Goal: Task Accomplishment & Management: Manage account settings

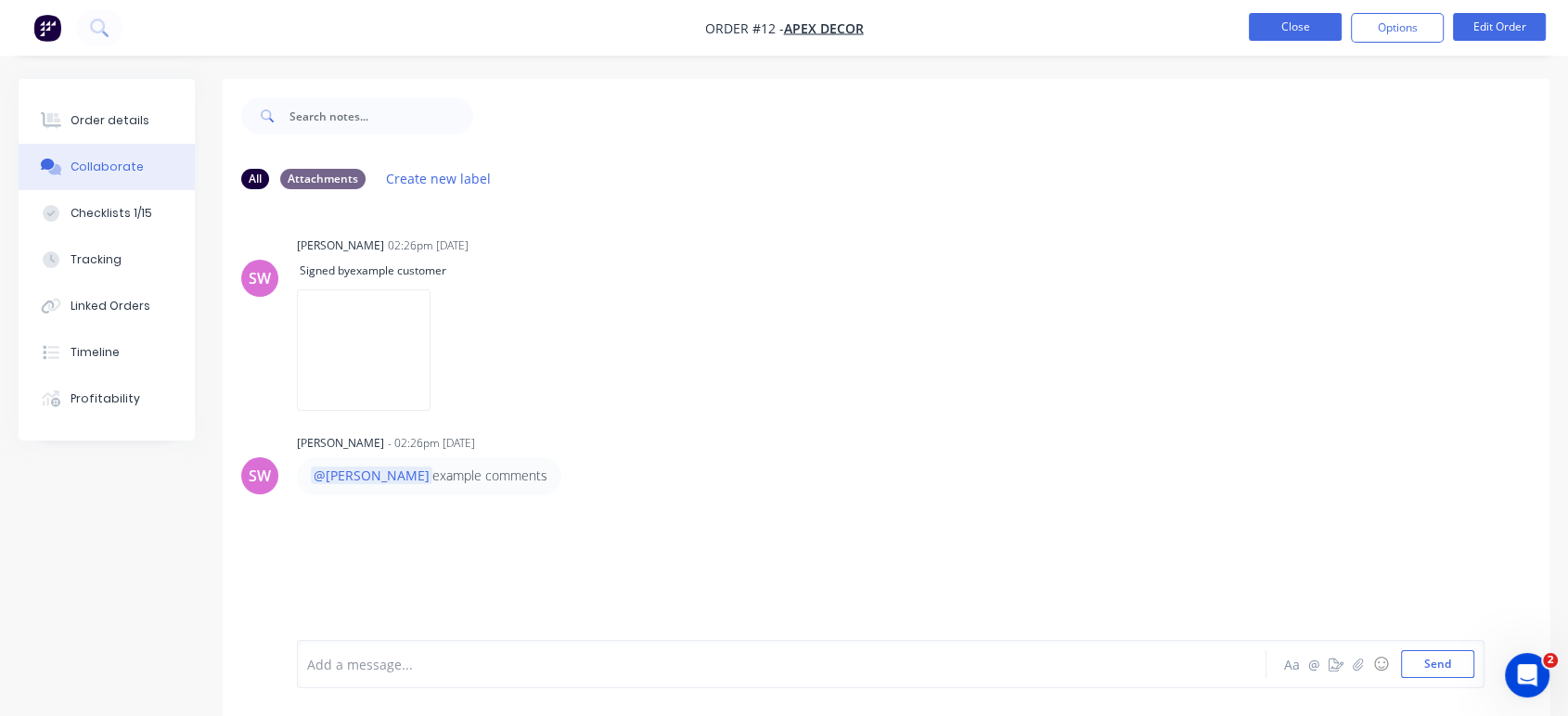
click at [1285, 36] on button "Close" at bounding box center [1296, 27] width 93 height 28
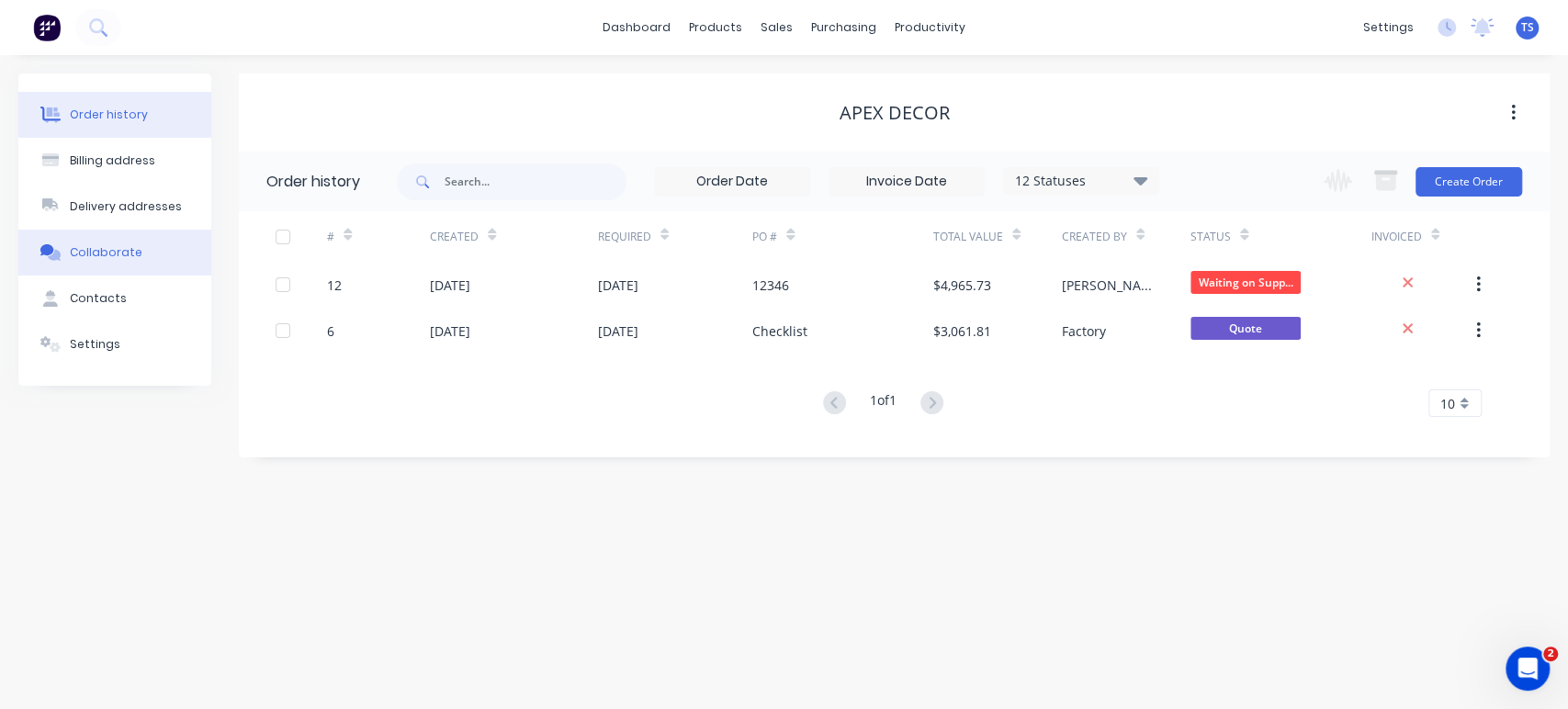
click at [117, 259] on div "Collaborate" at bounding box center [106, 253] width 73 height 17
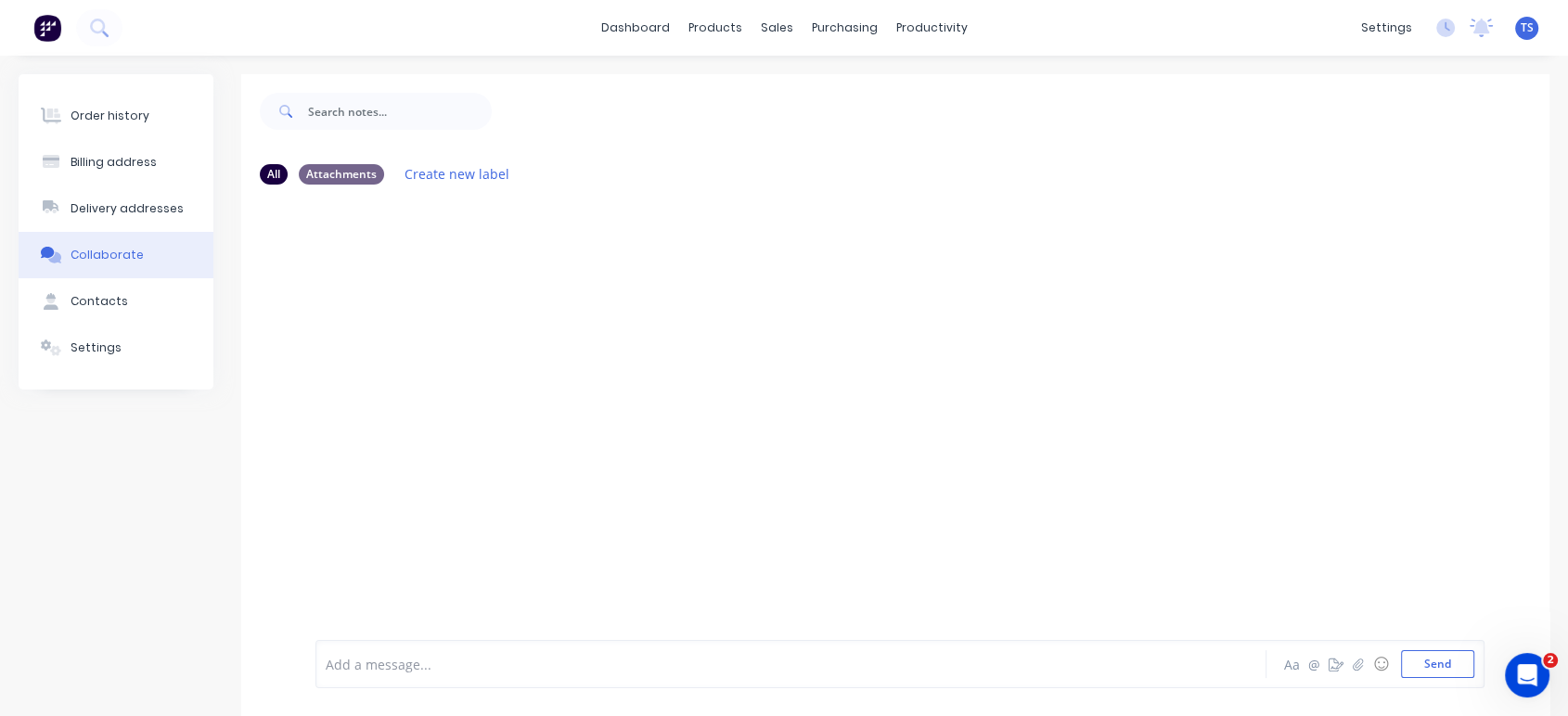
click at [45, 15] on img at bounding box center [48, 28] width 28 height 28
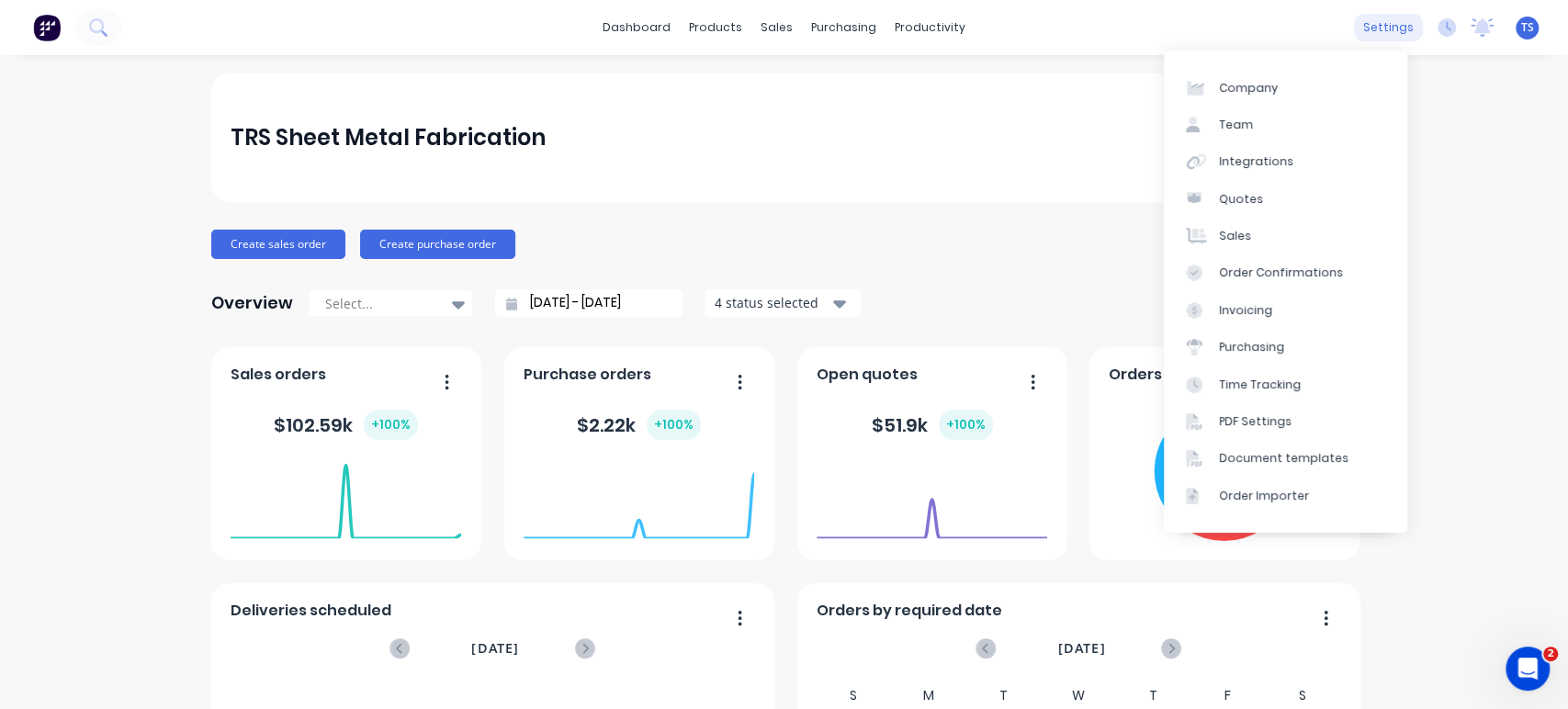
click at [1360, 30] on div "settings" at bounding box center [1388, 28] width 69 height 28
click at [1276, 160] on div "Integrations" at bounding box center [1256, 161] width 75 height 17
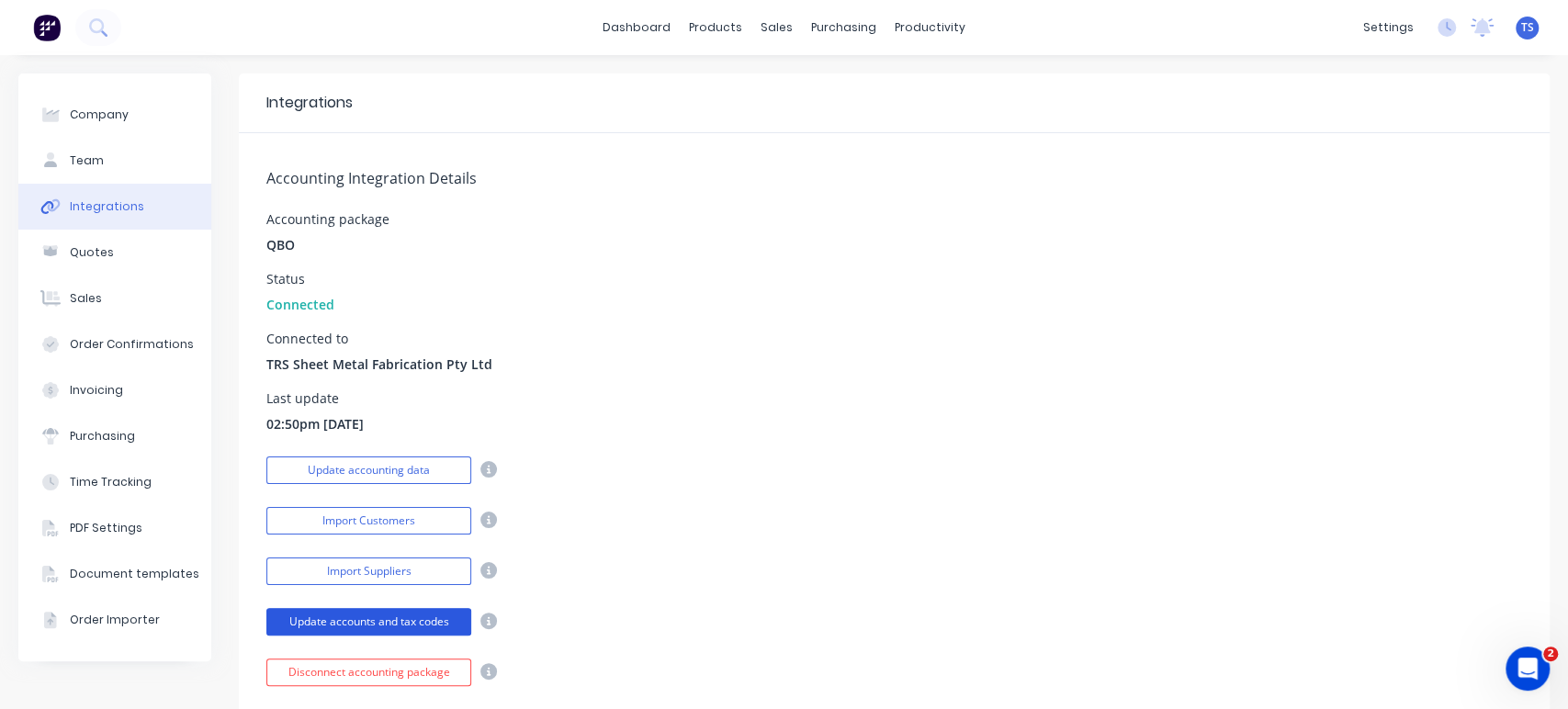
click at [360, 616] on button "Update accounts and tax codes" at bounding box center [369, 621] width 205 height 28
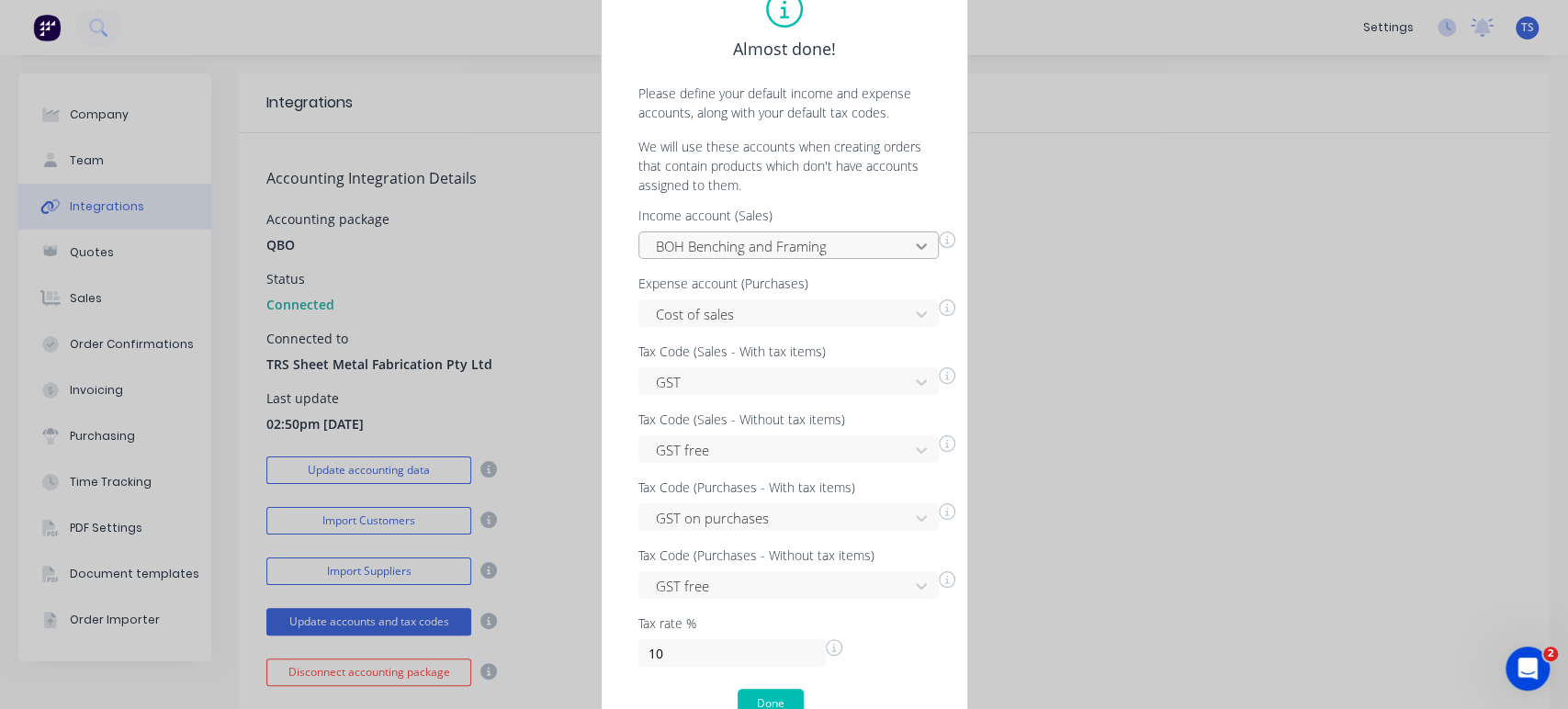
click at [916, 243] on icon at bounding box center [921, 246] width 11 height 6
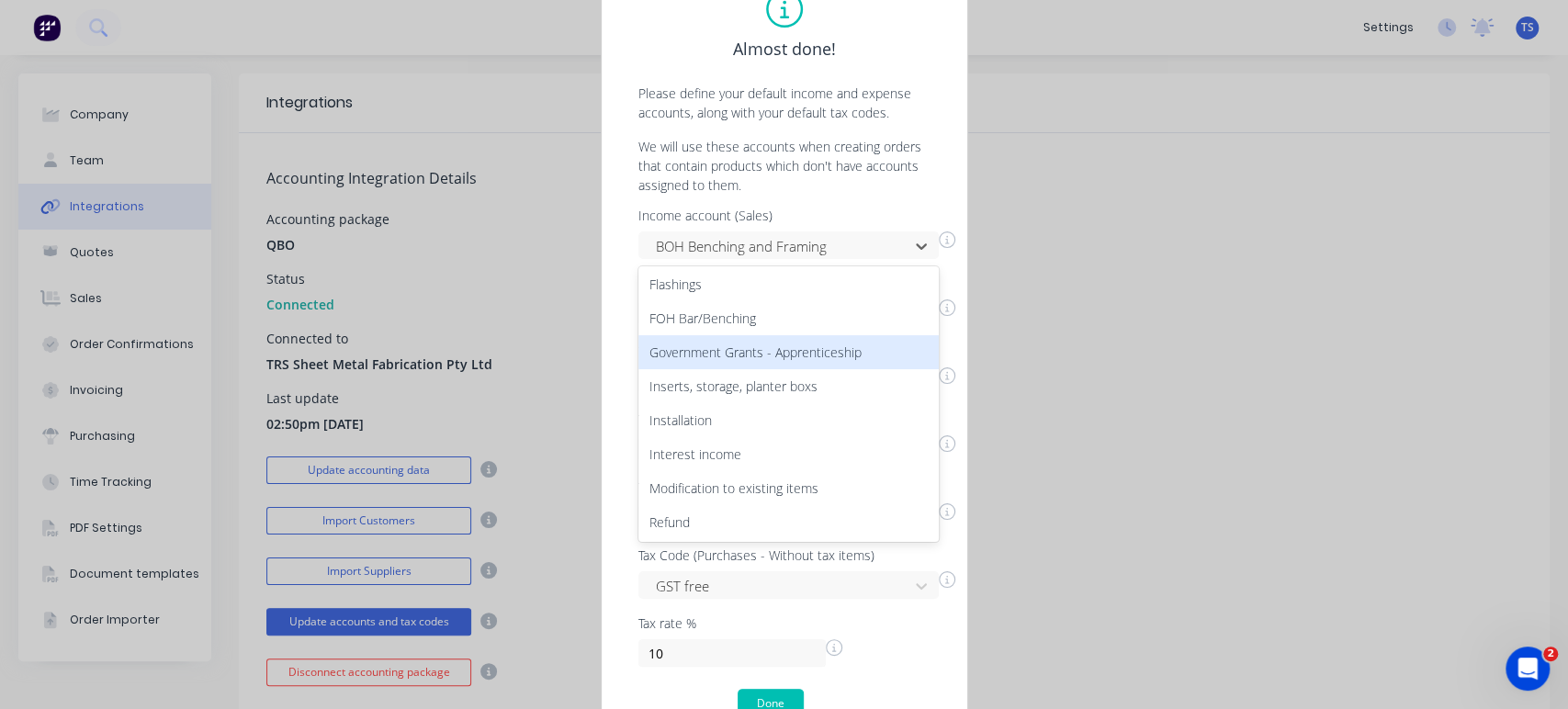
scroll to position [411, 0]
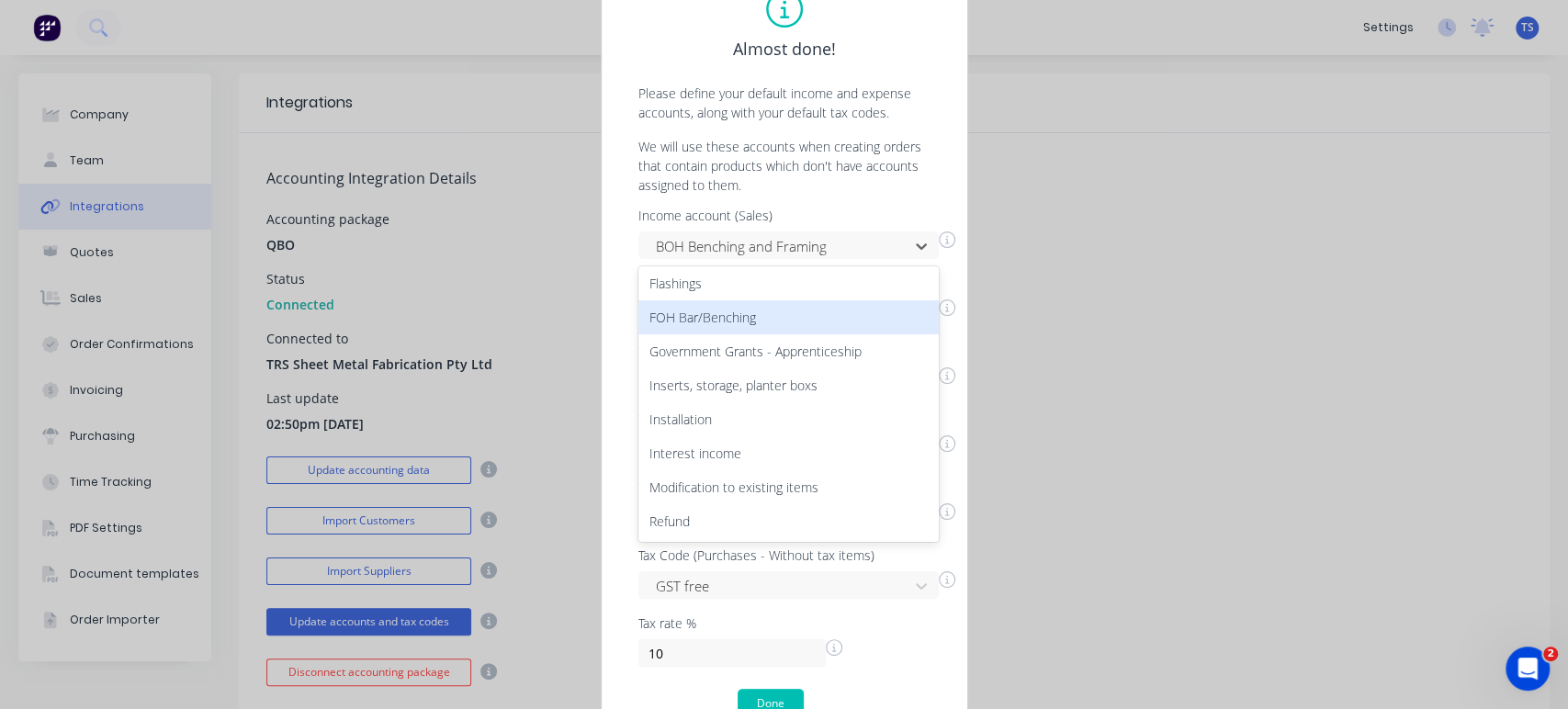
click at [946, 241] on icon at bounding box center [947, 240] width 17 height 17
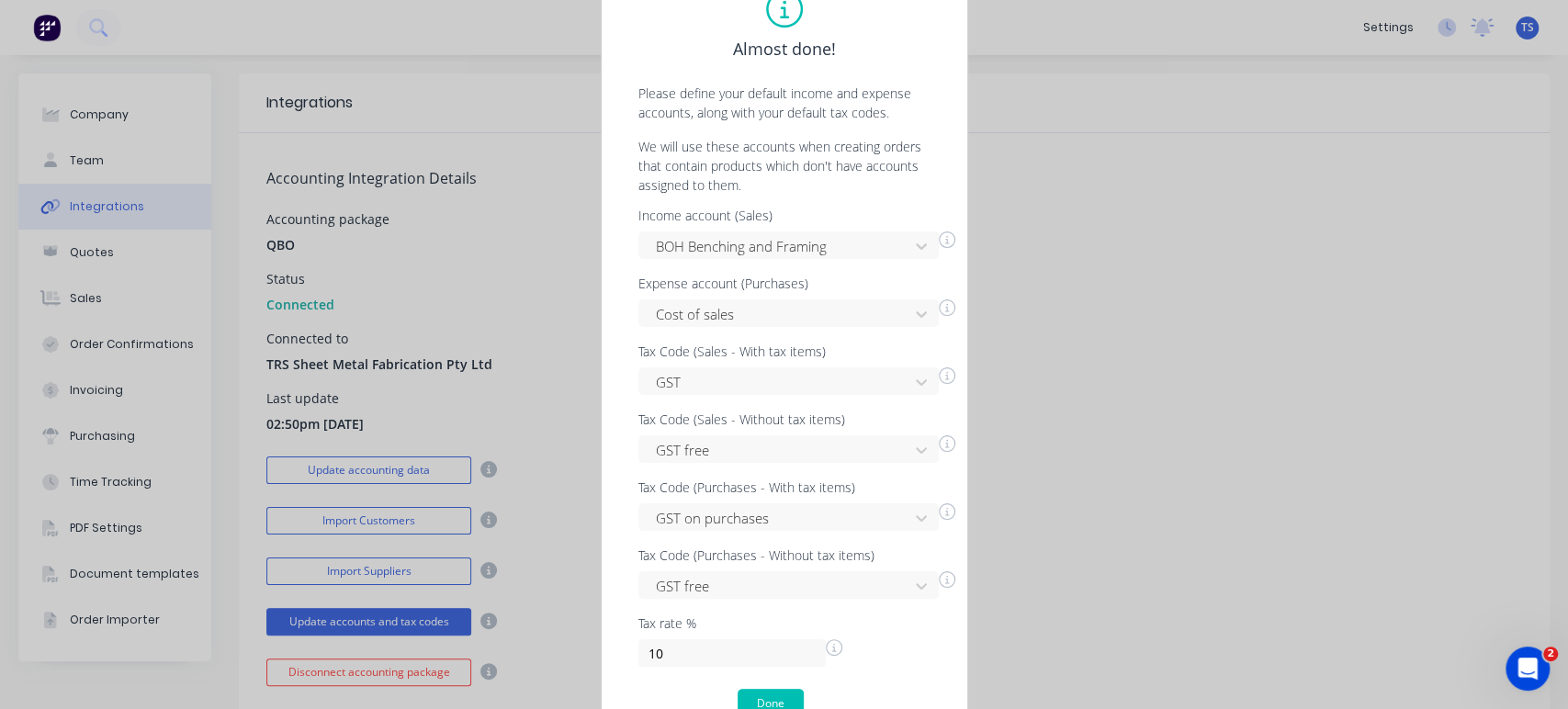
click at [943, 242] on icon at bounding box center [947, 240] width 17 height 17
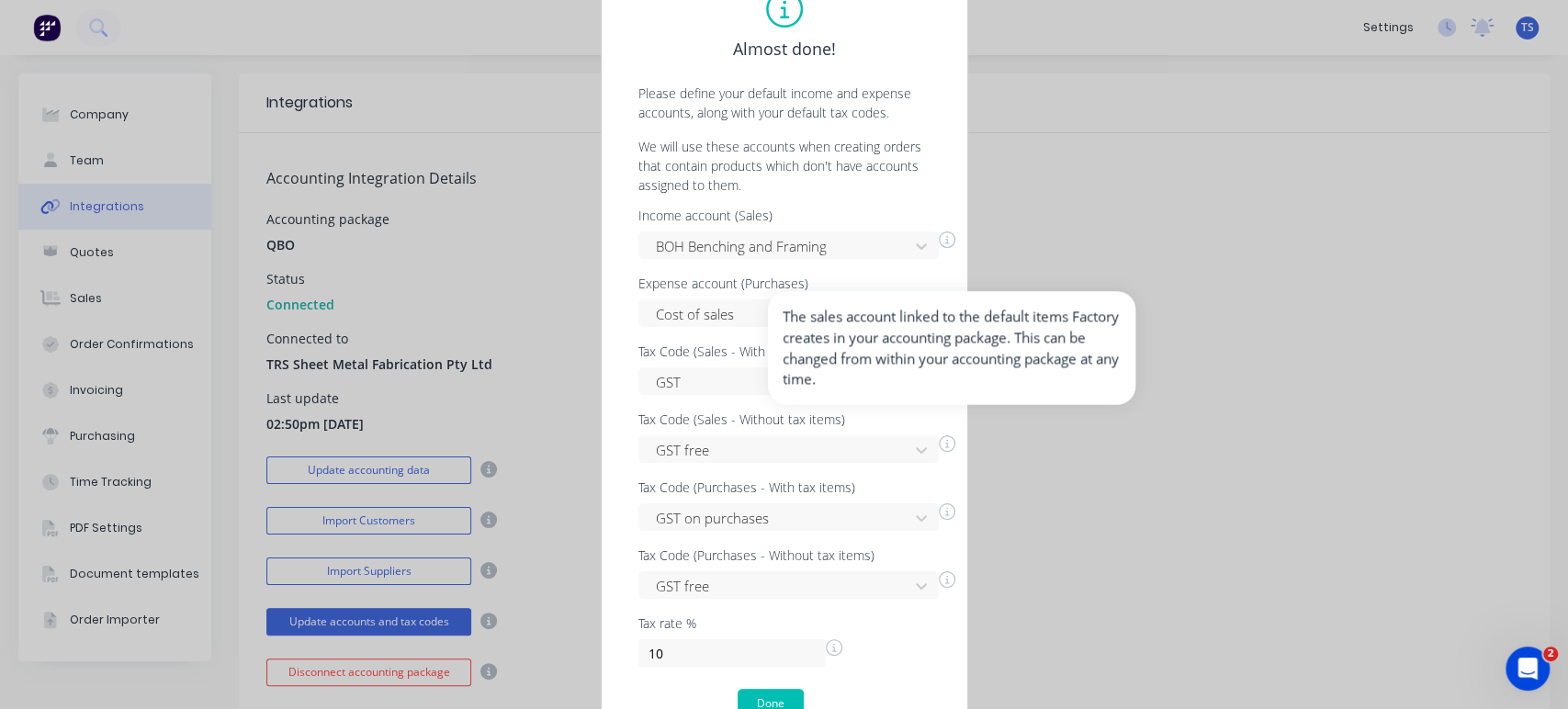
click at [952, 243] on icon at bounding box center [947, 240] width 17 height 17
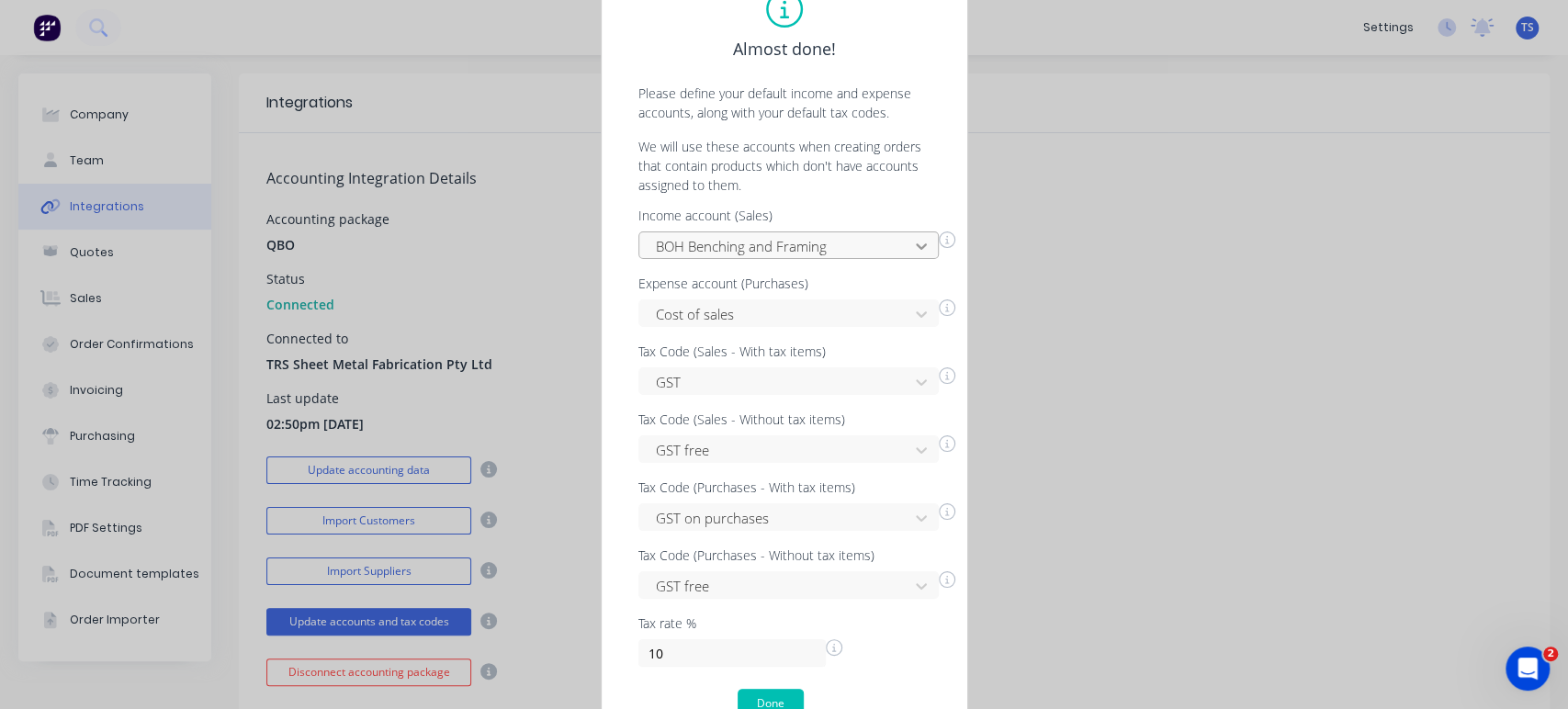
click at [921, 243] on icon at bounding box center [921, 246] width 18 height 18
click at [813, 296] on div "No options" at bounding box center [789, 287] width 301 height 34
type input "[PERSON_NAME]"
click at [1017, 288] on div "Almost done! Please define your default income and expense accounts, along with…" at bounding box center [784, 354] width 1568 height 709
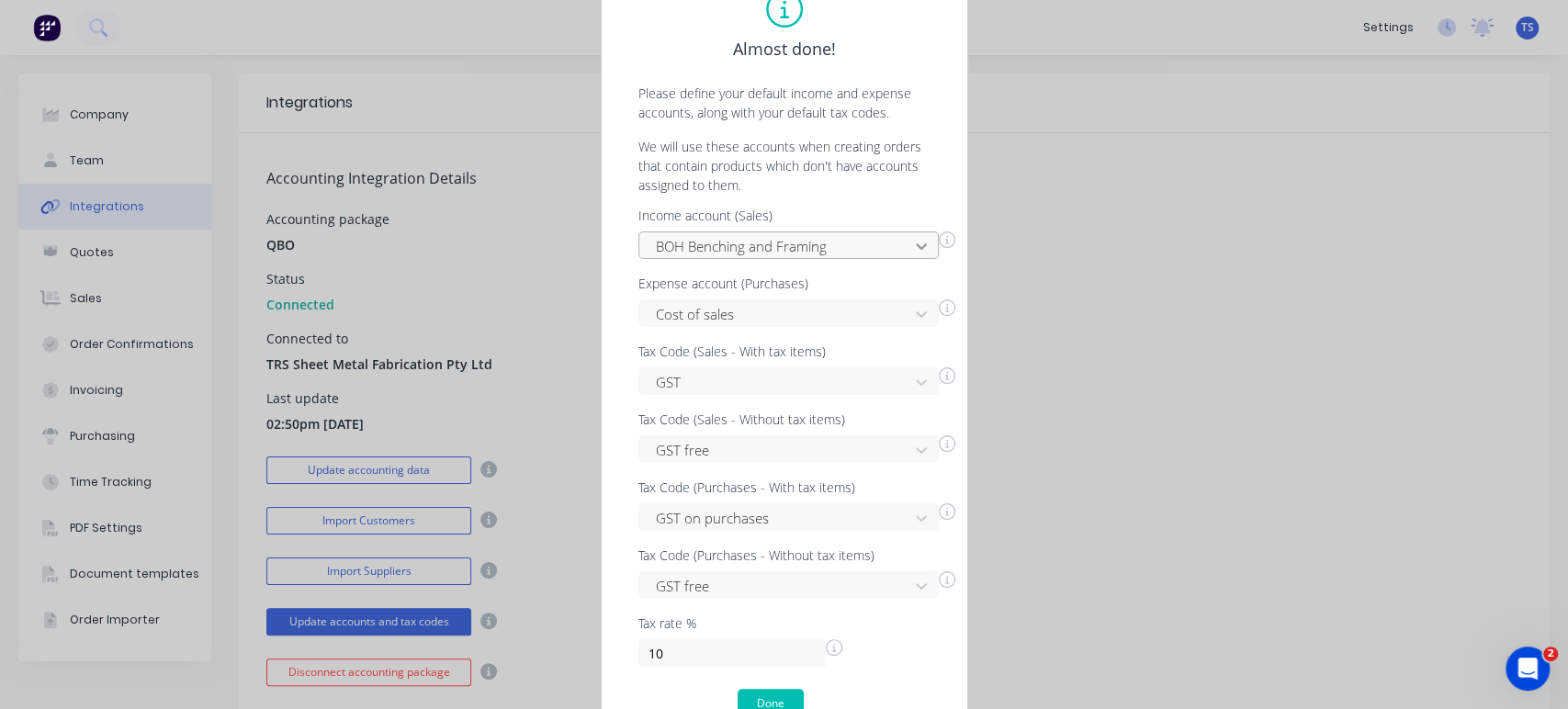
click at [921, 241] on icon at bounding box center [921, 246] width 18 height 18
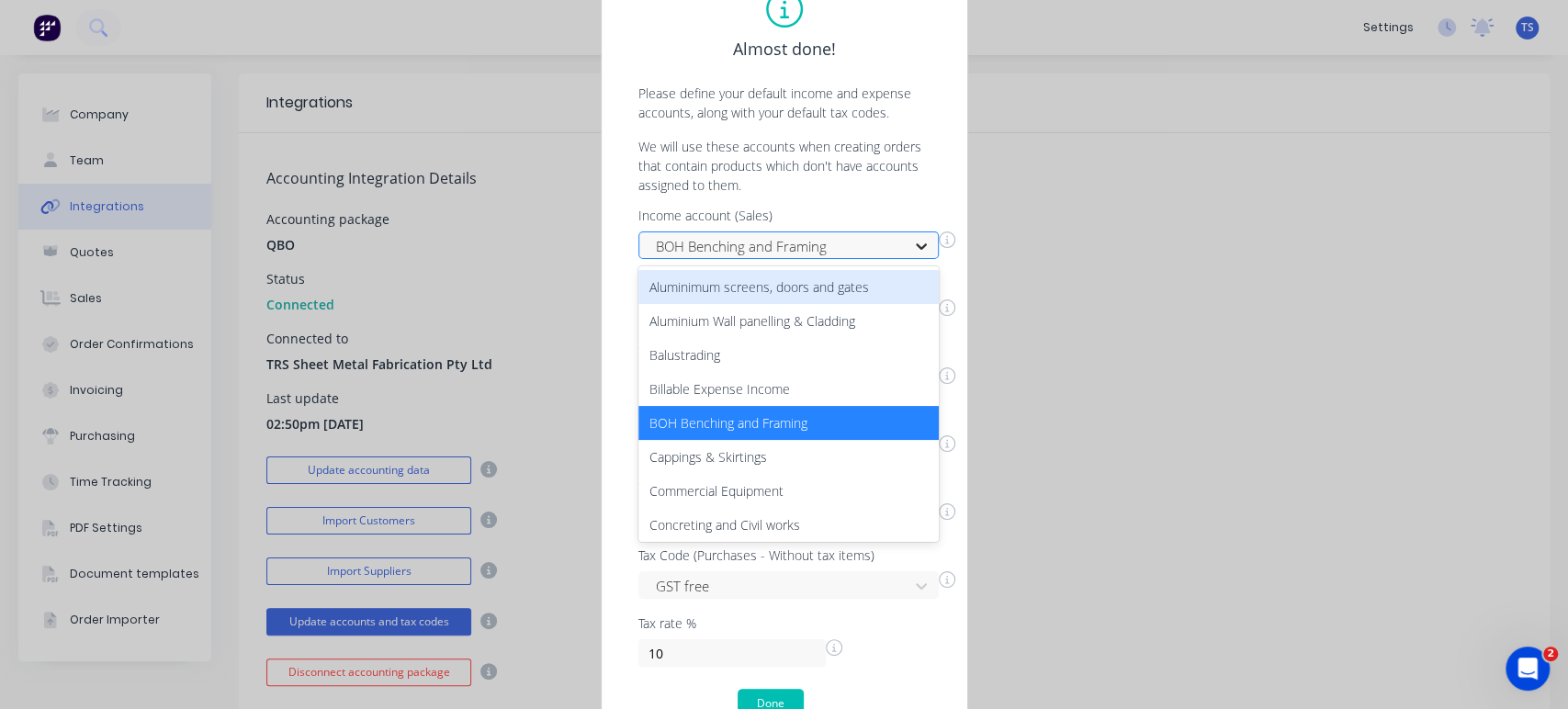
click at [921, 246] on icon at bounding box center [921, 246] width 18 height 18
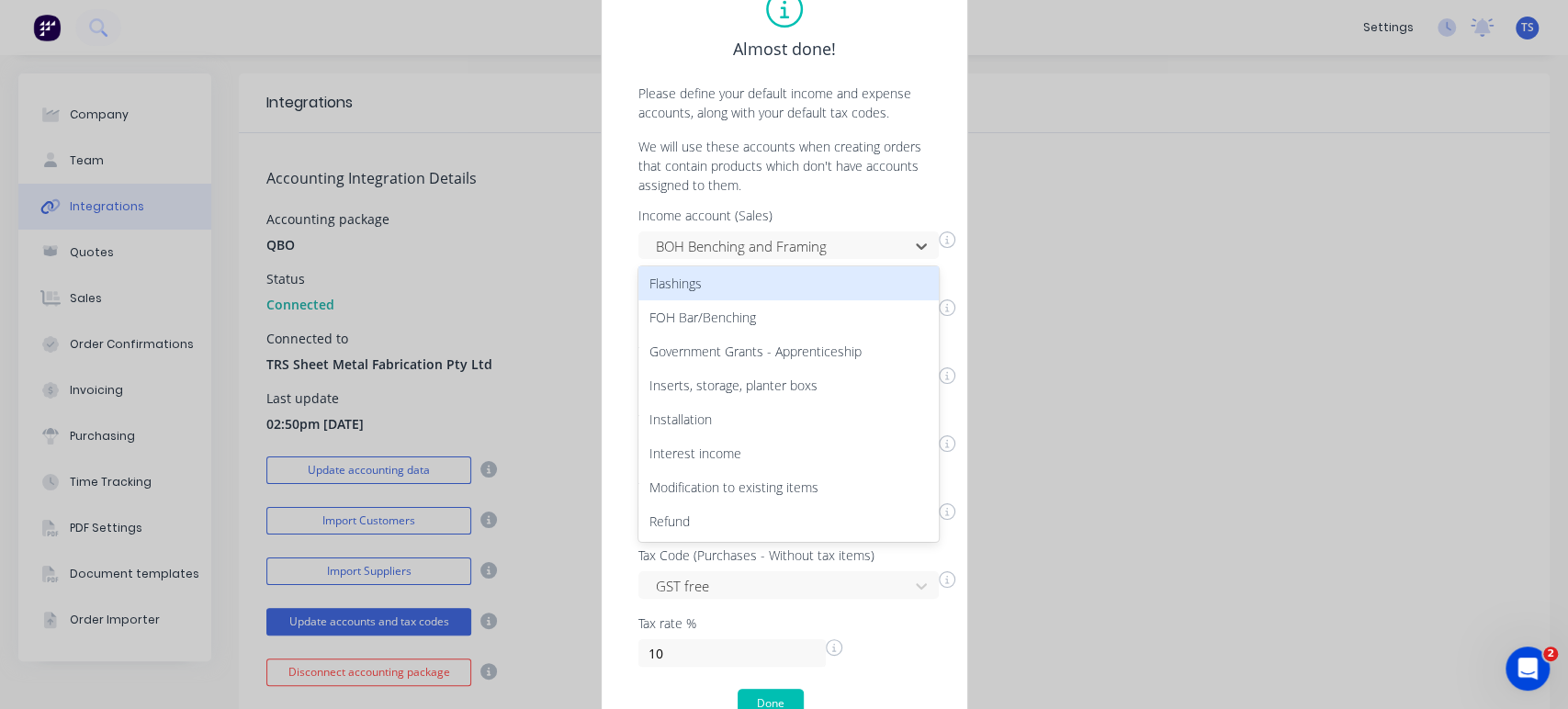
click at [786, 148] on p "We will use these accounts when creating orders that contain products which don…" at bounding box center [784, 165] width 329 height 58
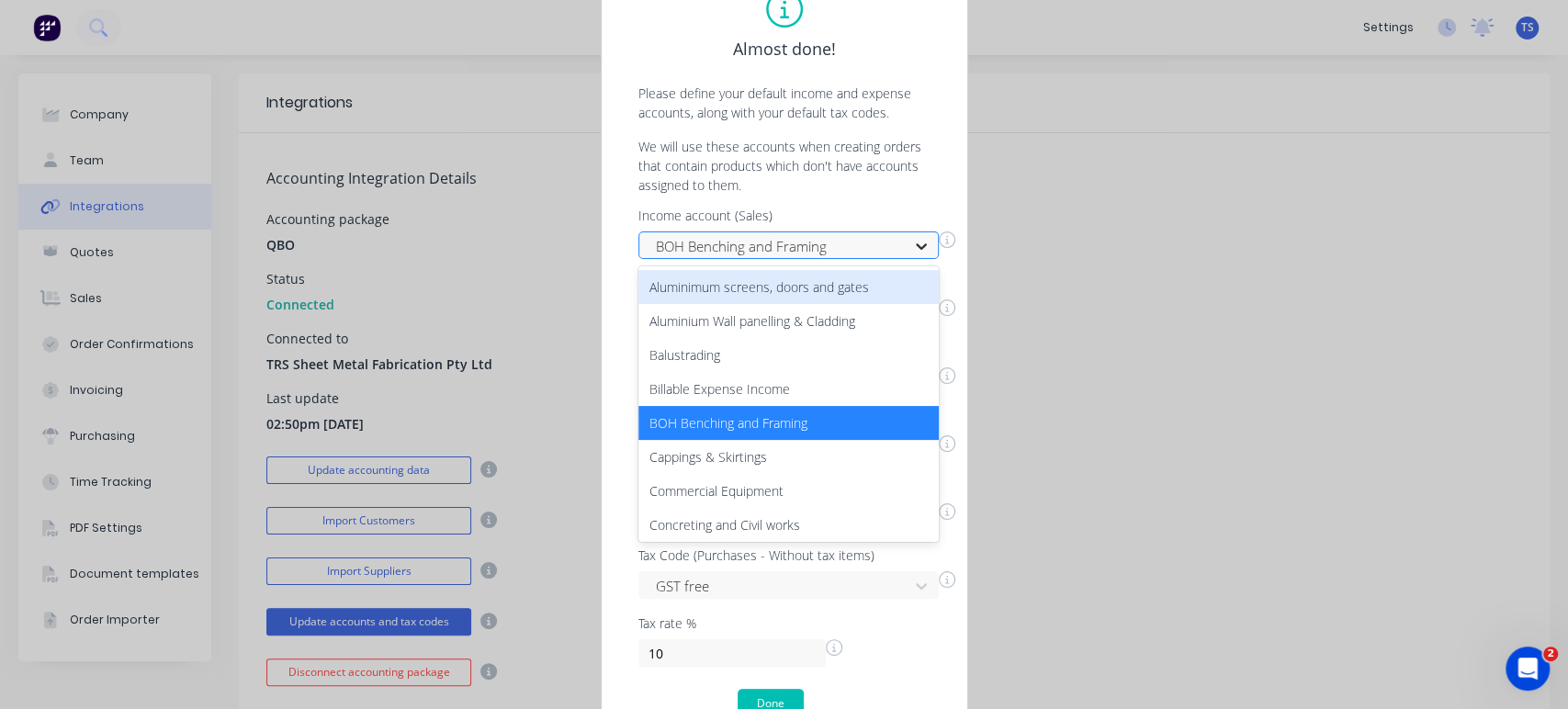
click at [930, 244] on div at bounding box center [921, 246] width 33 height 30
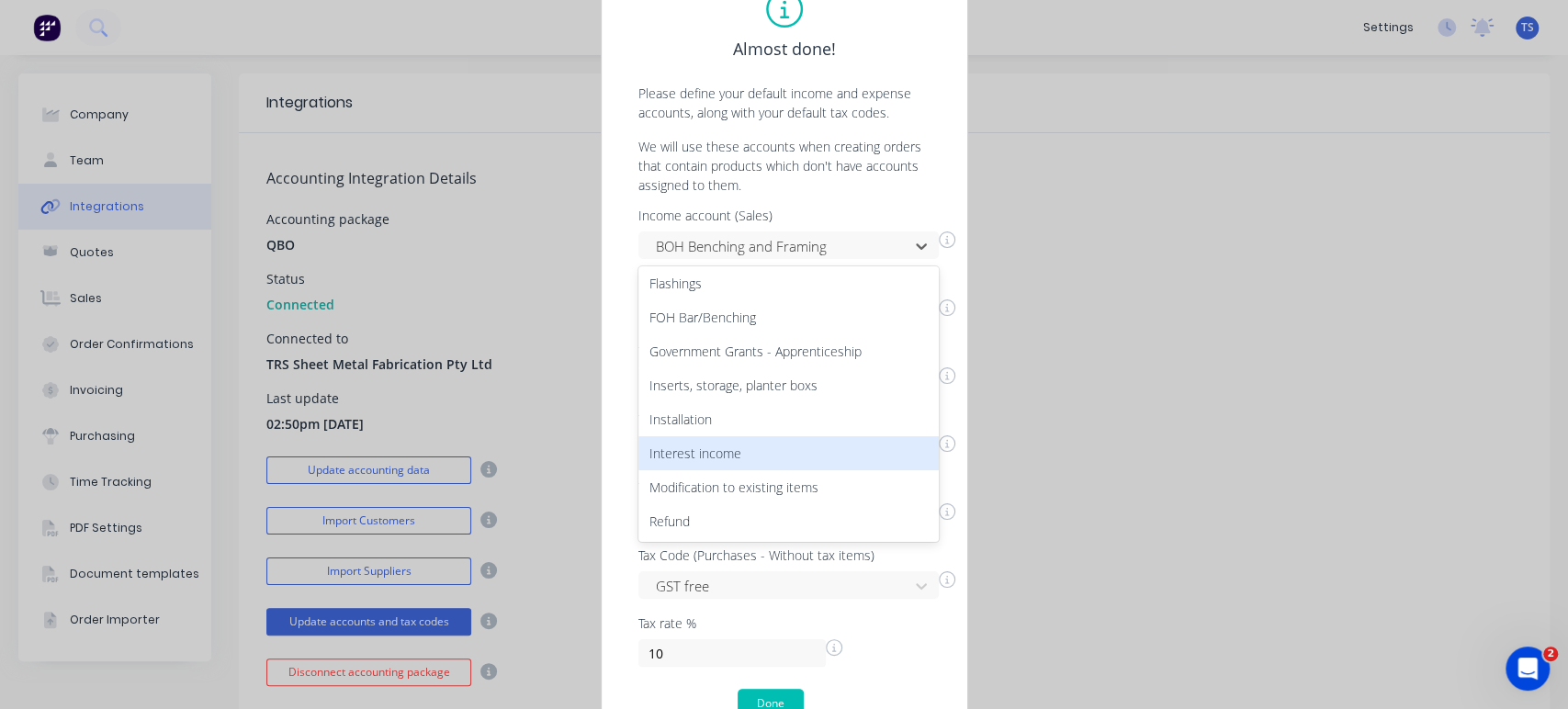
click at [1367, 414] on div "Almost done! Please define your default income and expense accounts, along with…" at bounding box center [784, 354] width 1568 height 709
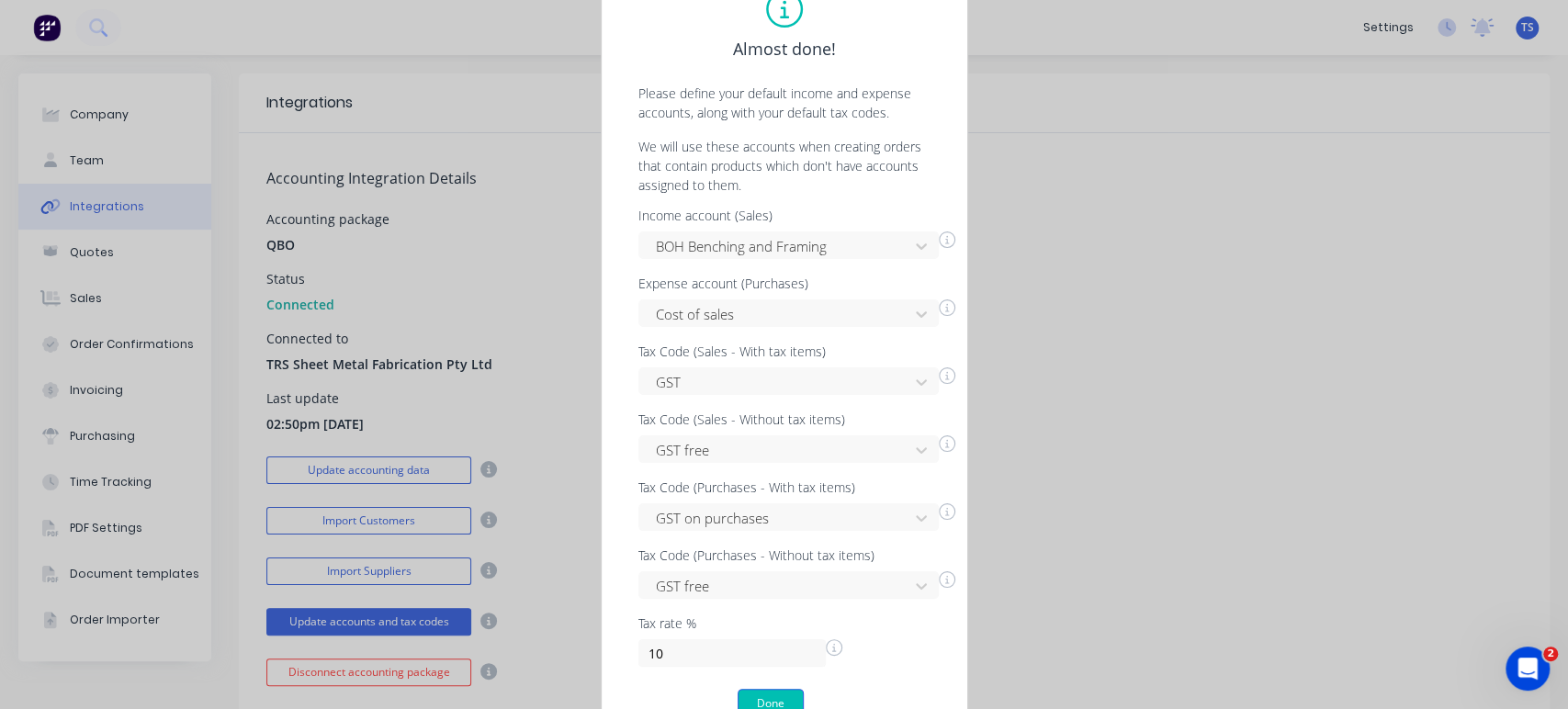
click at [772, 703] on button "Done" at bounding box center [771, 703] width 66 height 30
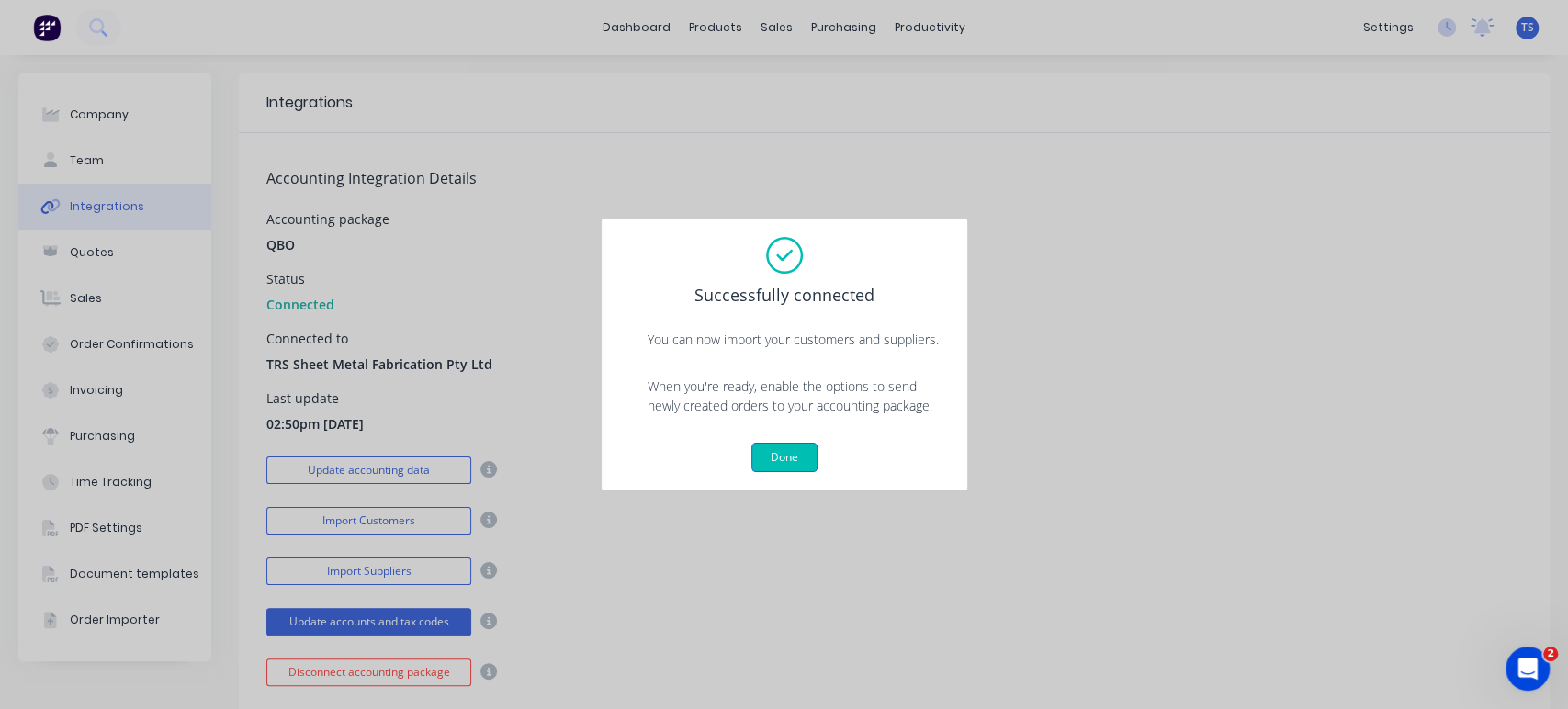
click at [777, 455] on button "Done" at bounding box center [785, 457] width 66 height 30
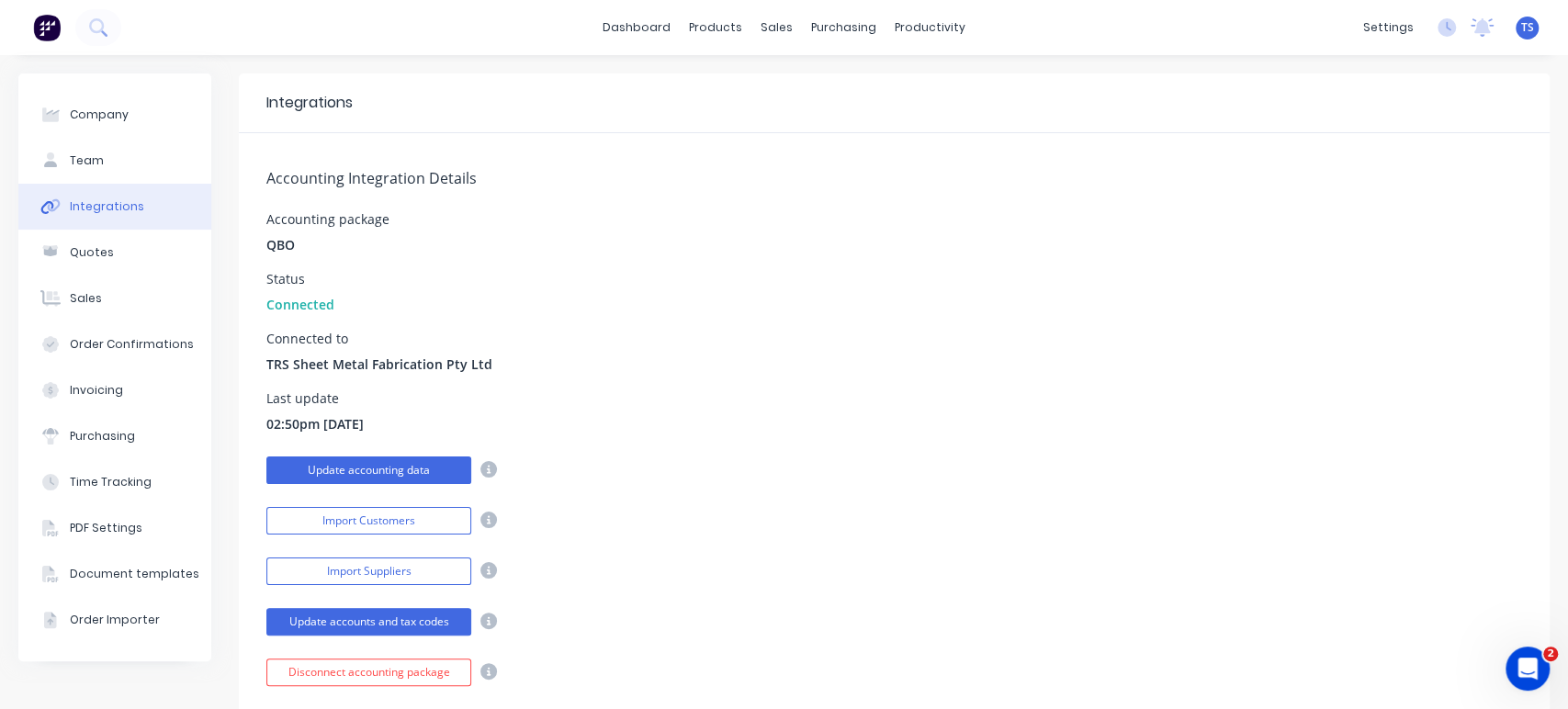
click at [355, 472] on button "Update accounting data" at bounding box center [369, 470] width 205 height 28
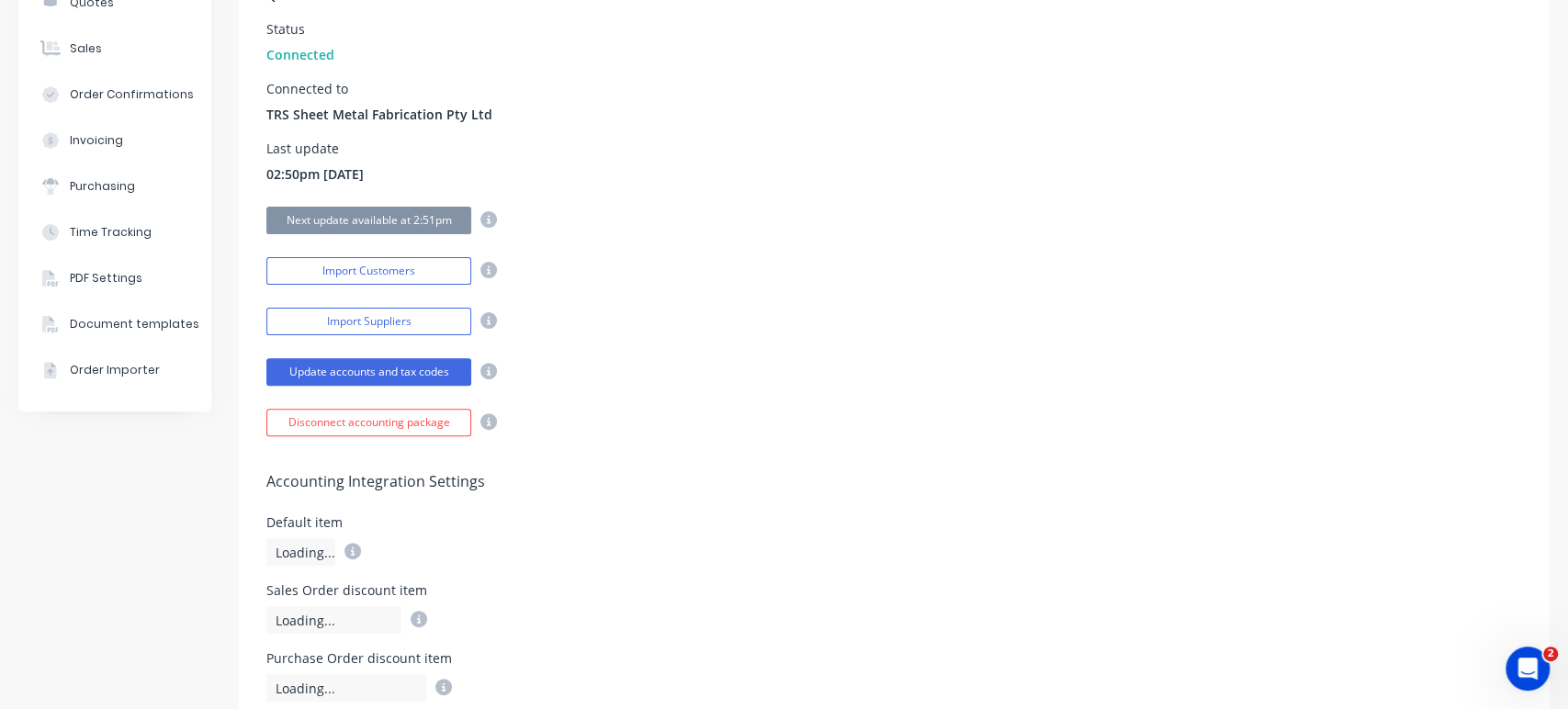
scroll to position [306, 0]
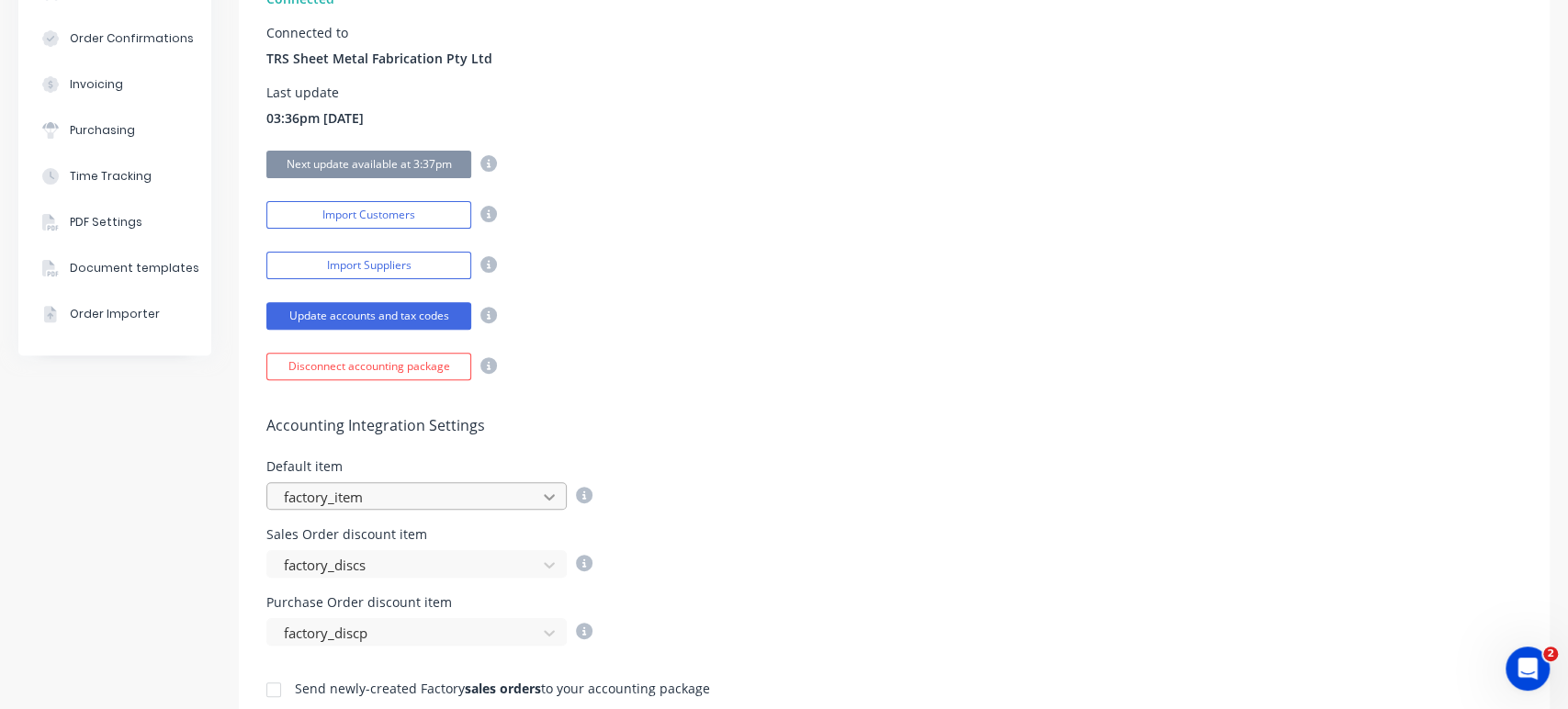
click at [552, 489] on icon at bounding box center [550, 497] width 18 height 18
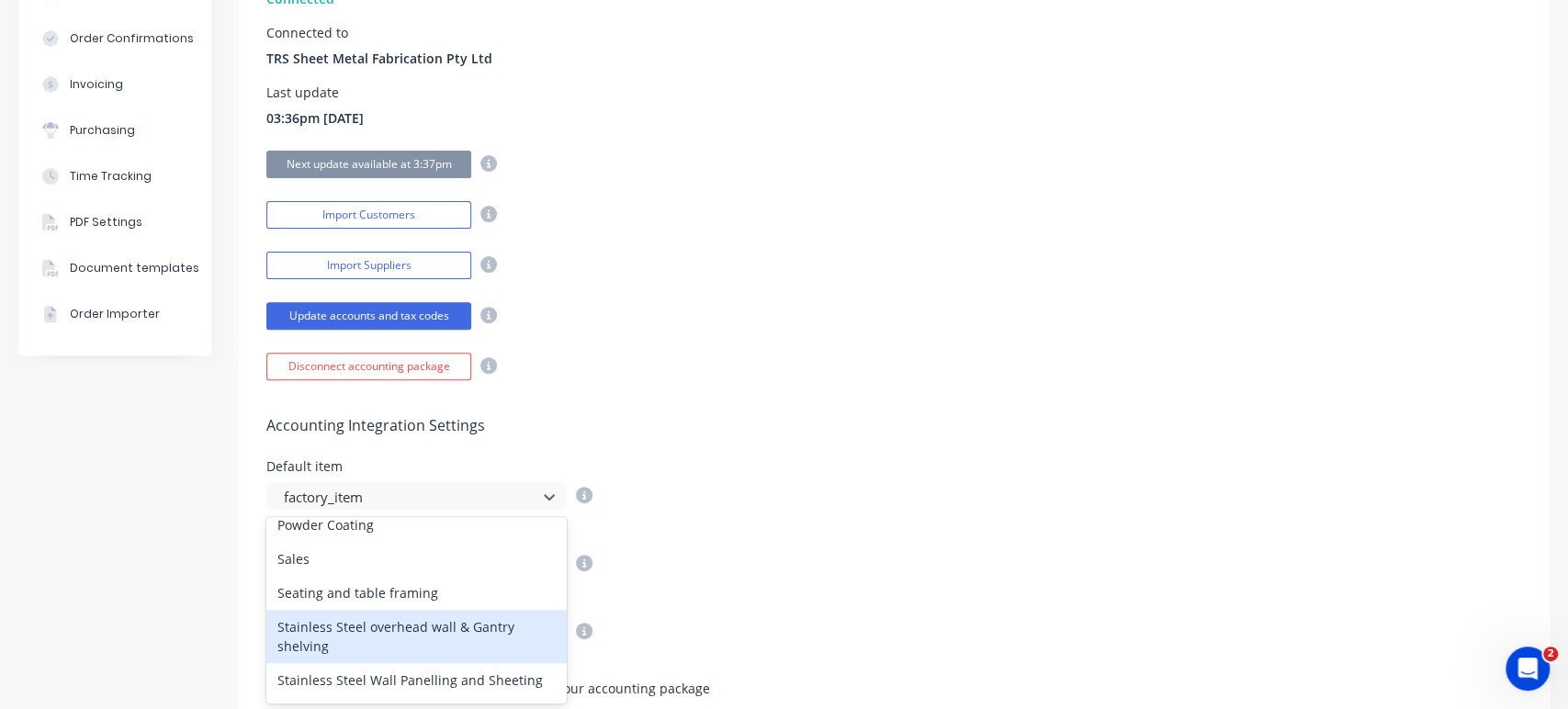
scroll to position [714, 0]
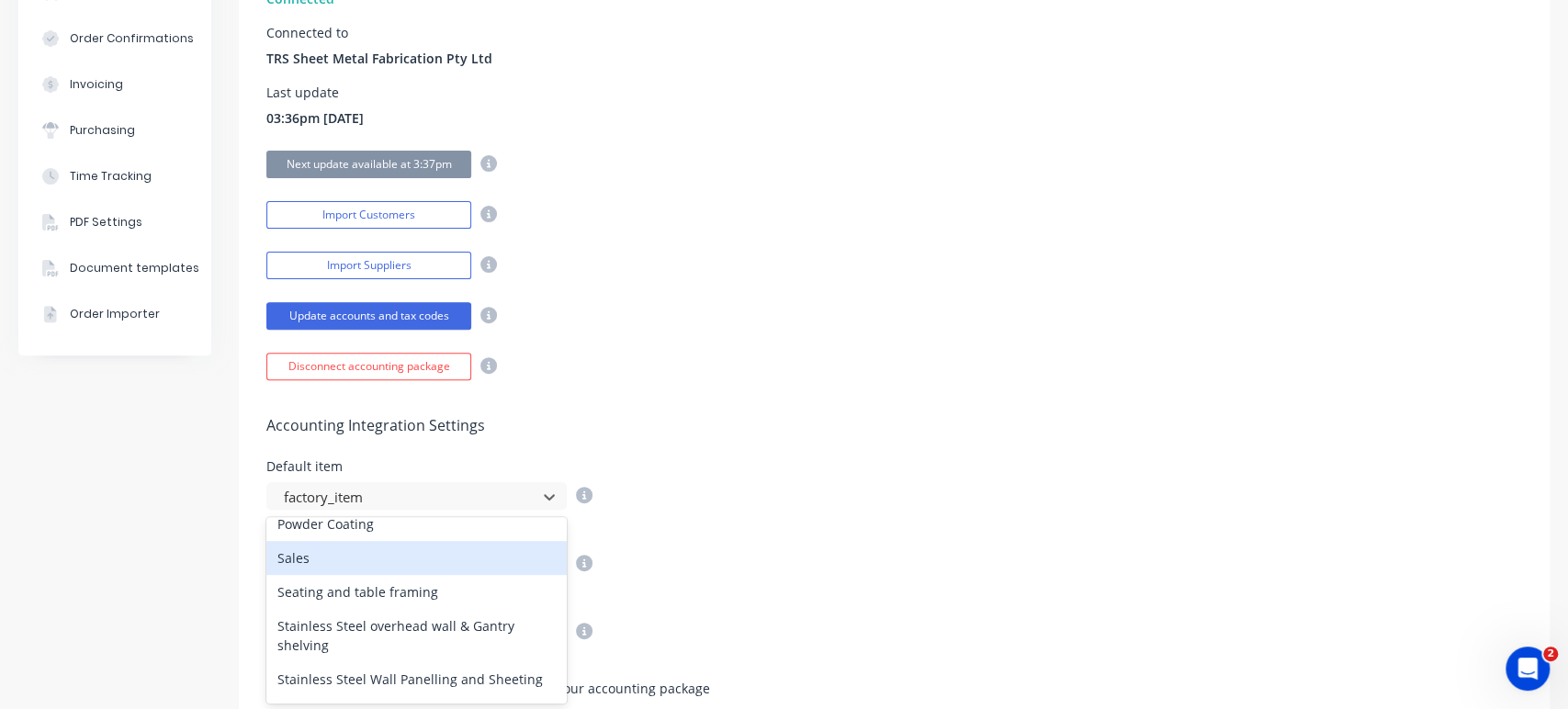
click at [312, 554] on div "Sales" at bounding box center [417, 558] width 301 height 34
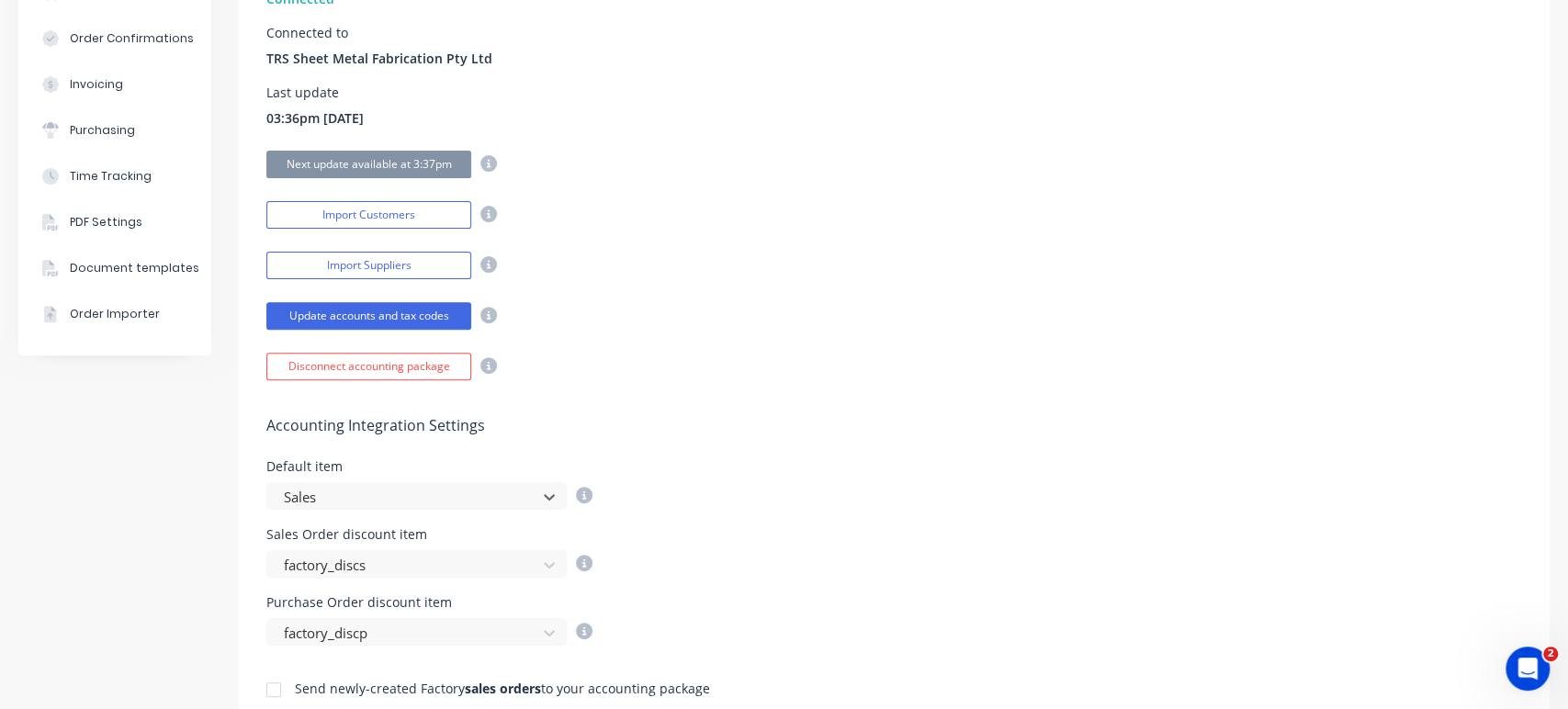
click at [703, 549] on div "Sales Order discount item factory_discs" at bounding box center [895, 553] width 1256 height 50
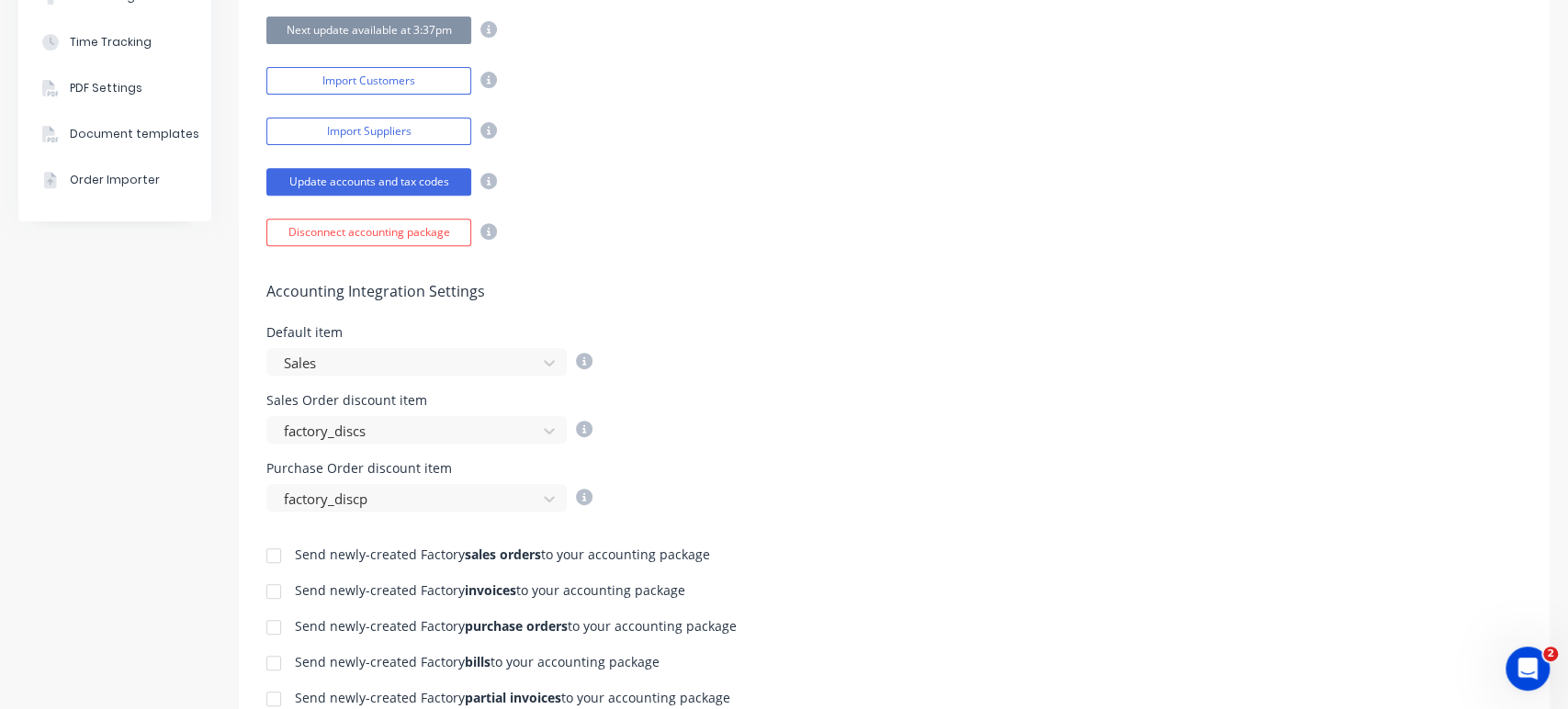
scroll to position [306, 0]
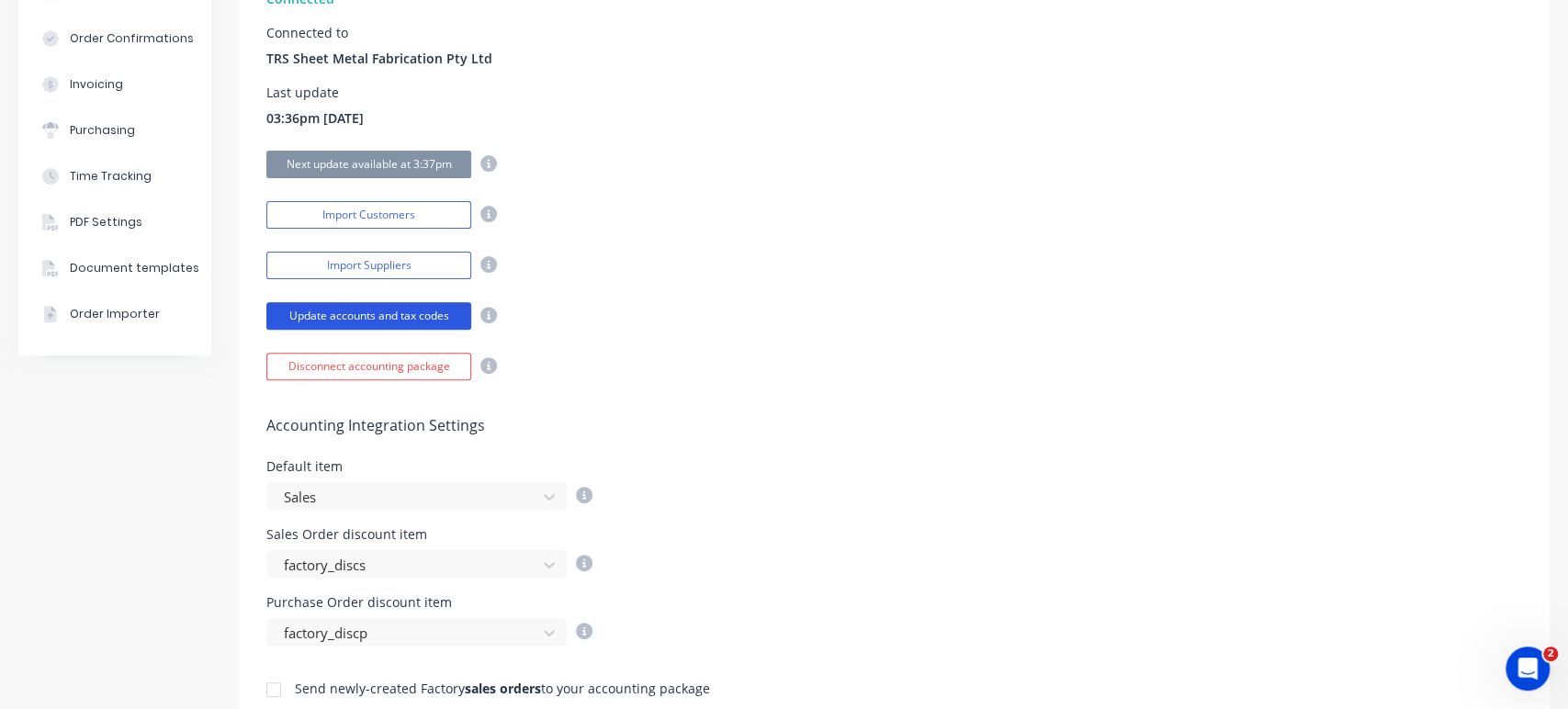
click at [377, 317] on button "Update accounts and tax codes" at bounding box center [369, 316] width 205 height 28
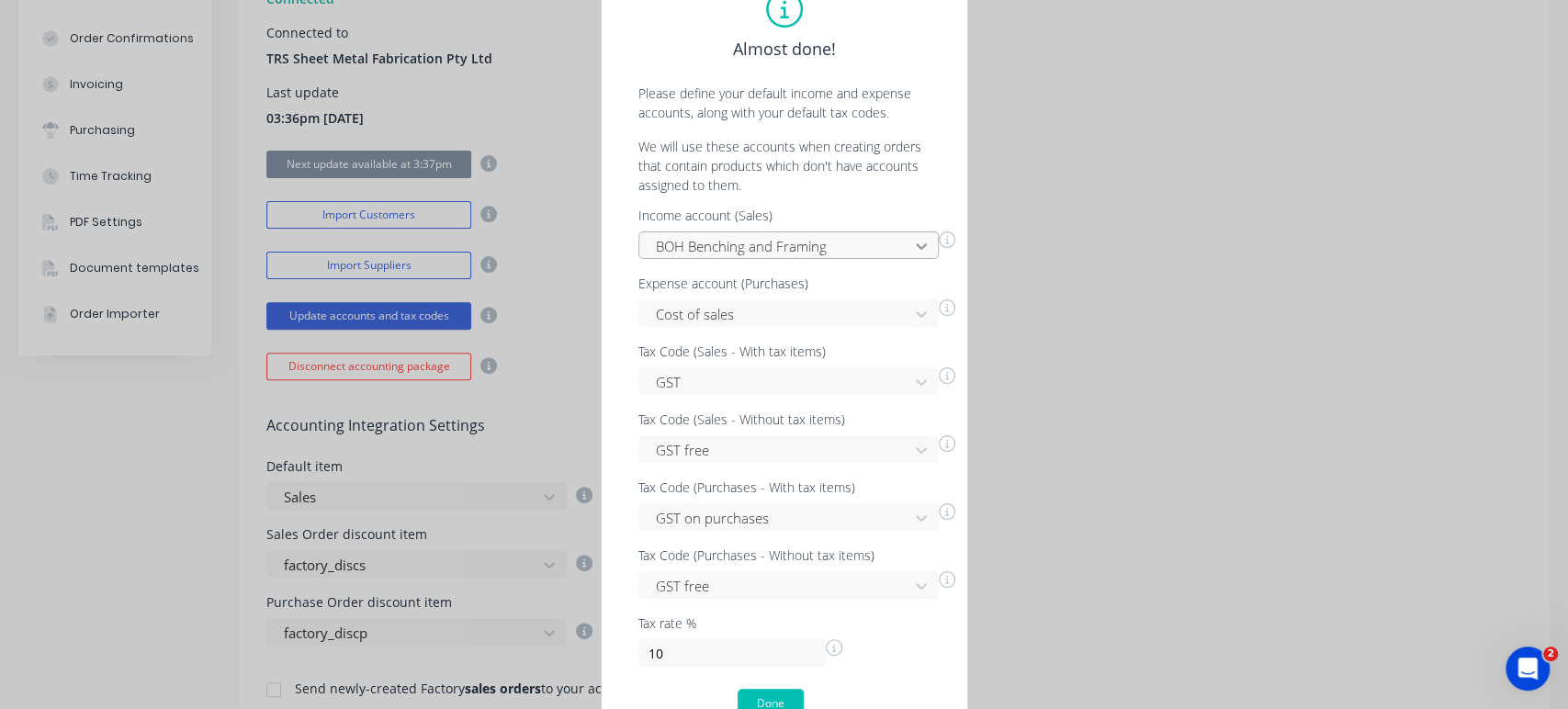
click at [916, 245] on icon at bounding box center [921, 246] width 11 height 6
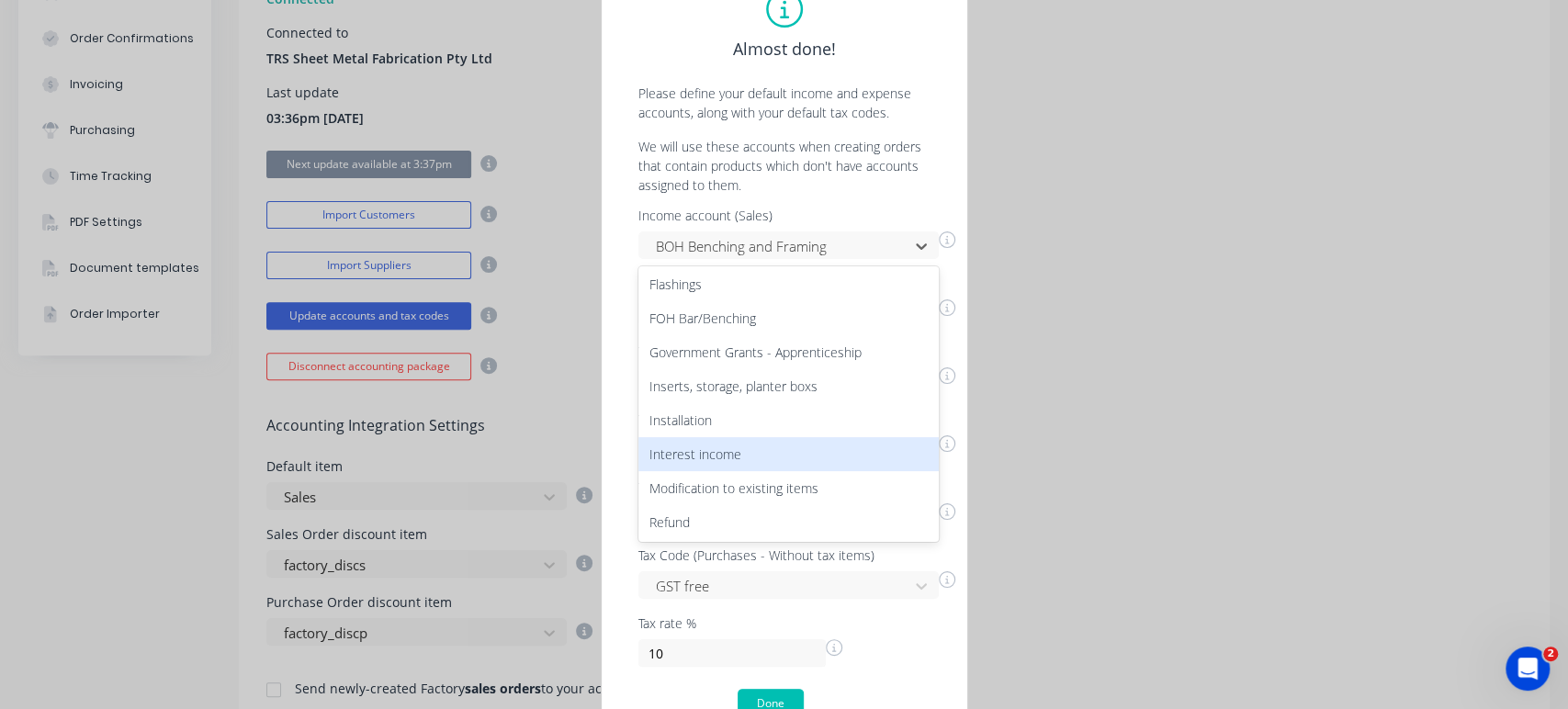
scroll to position [411, 0]
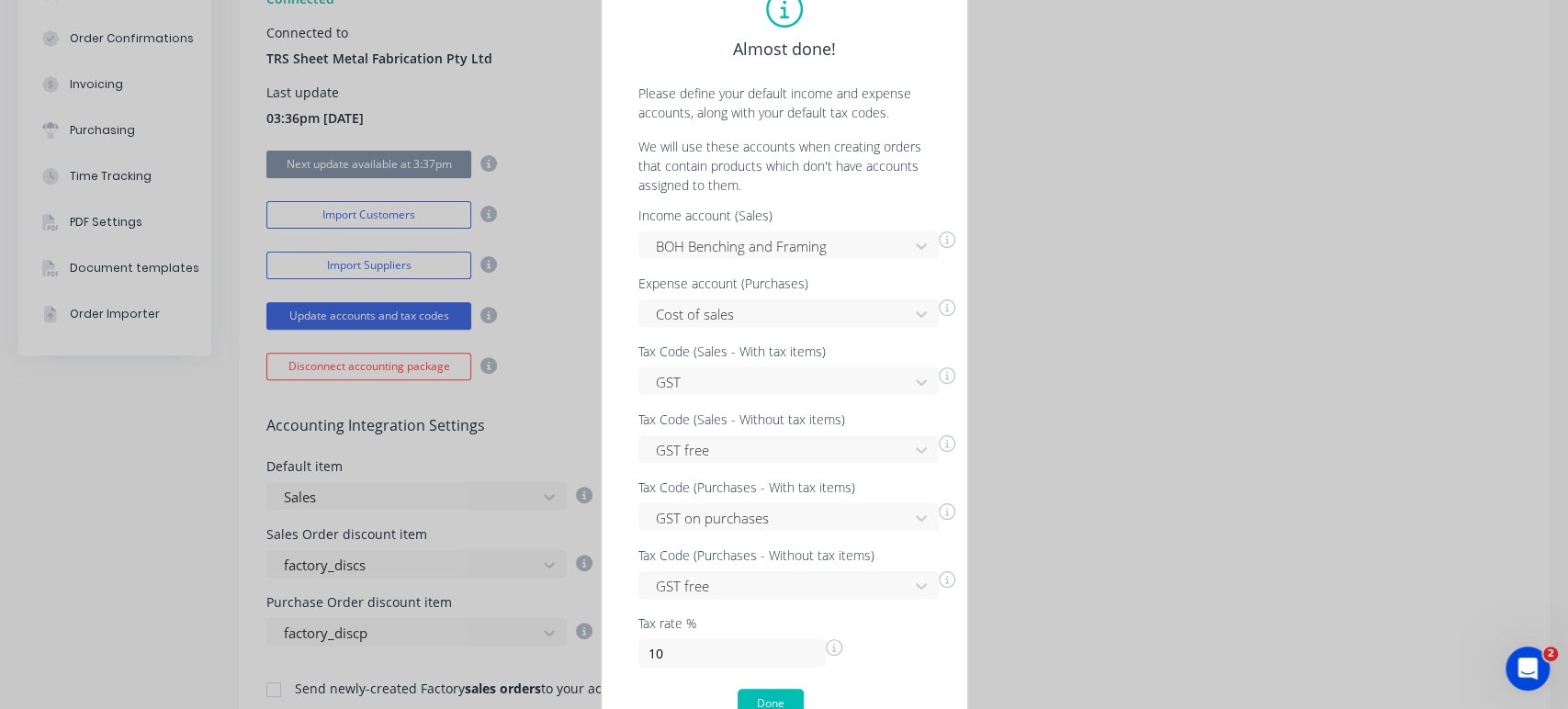
click at [1170, 377] on div "Almost done! Please define your default income and expense accounts, along with…" at bounding box center [784, 354] width 1568 height 709
click at [540, 492] on div "Almost done! Please define your default income and expense accounts, along with…" at bounding box center [784, 354] width 1568 height 709
click at [778, 695] on button "Done" at bounding box center [771, 703] width 66 height 30
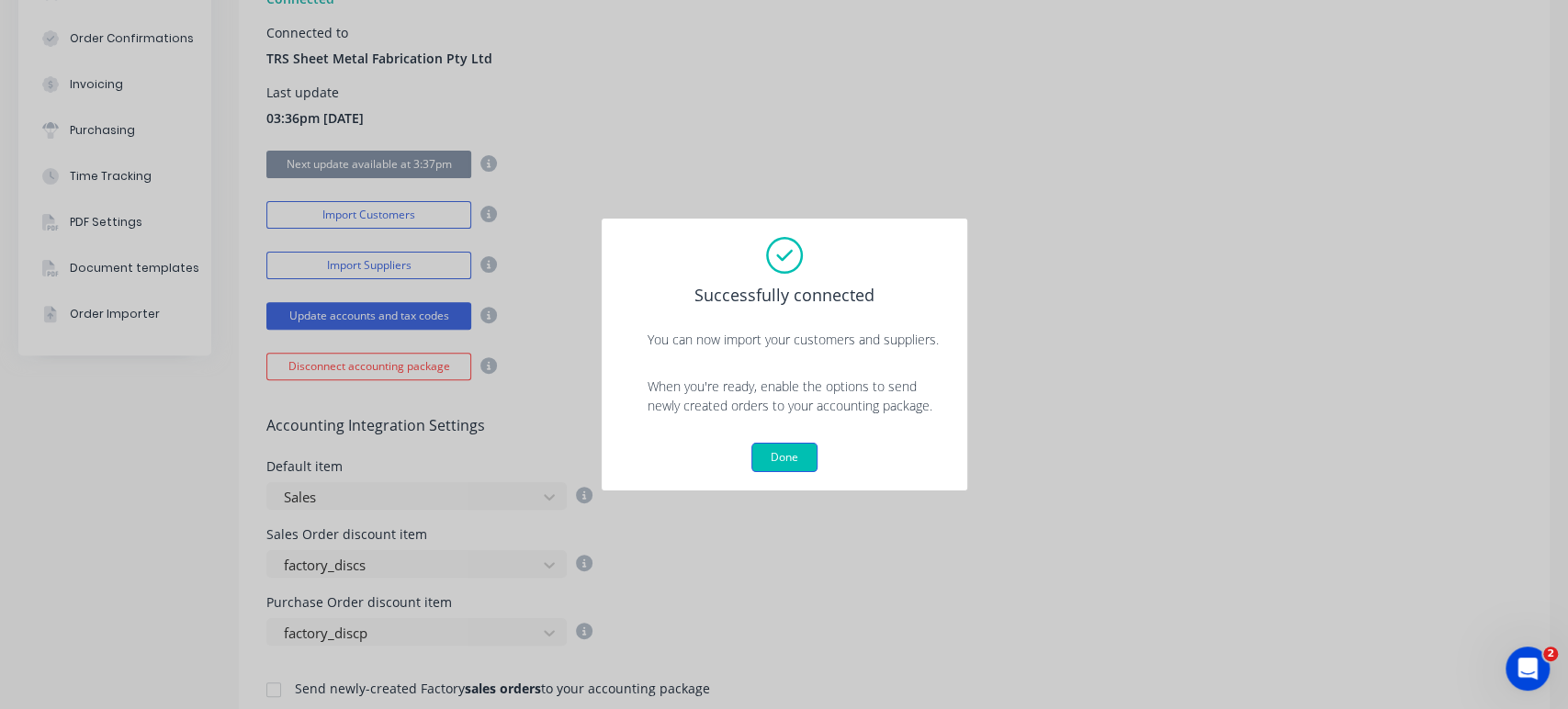
click at [799, 459] on button "Done" at bounding box center [785, 457] width 66 height 30
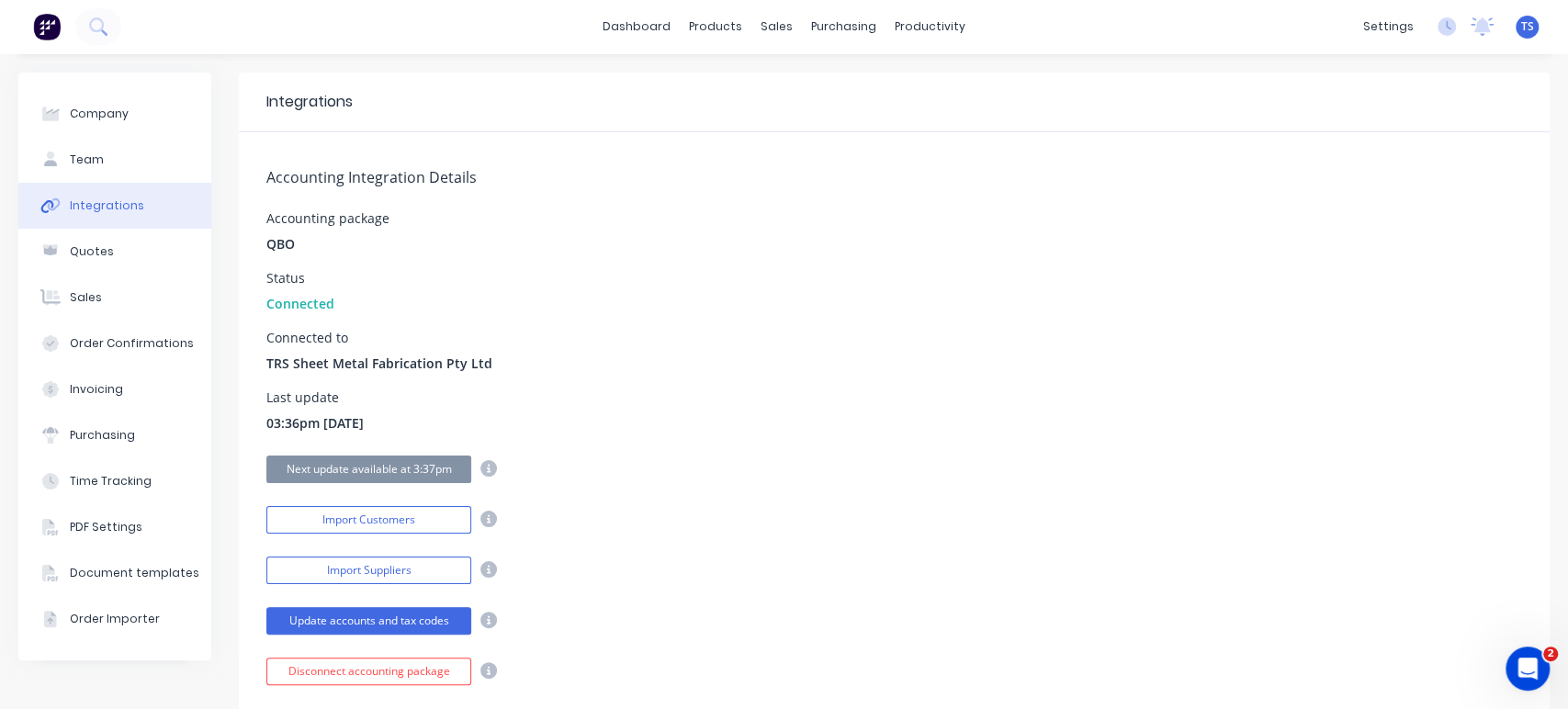
scroll to position [0, 0]
click at [796, 466] on div "Next update available at 3:38pm" at bounding box center [895, 467] width 1256 height 32
click at [58, 257] on div at bounding box center [51, 253] width 28 height 17
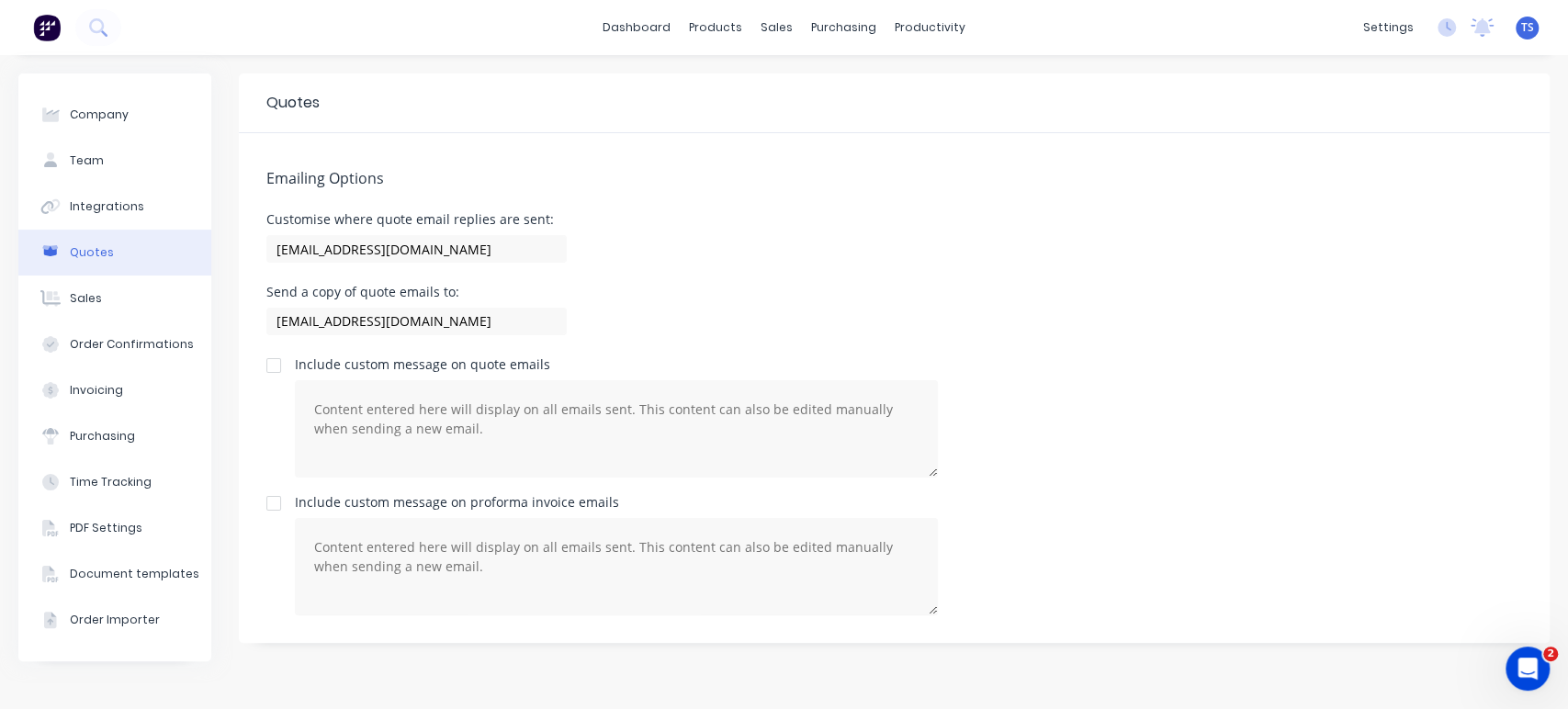
click at [1069, 241] on div "Customise where quote email replies are sent: [EMAIL_ADDRESS][DOMAIN_NAME]" at bounding box center [895, 240] width 1256 height 54
click at [1228, 244] on div "Customise where quote email replies are sent: [EMAIL_ADDRESS][DOMAIN_NAME]" at bounding box center [895, 240] width 1256 height 54
